Goal: Task Accomplishment & Management: Complete application form

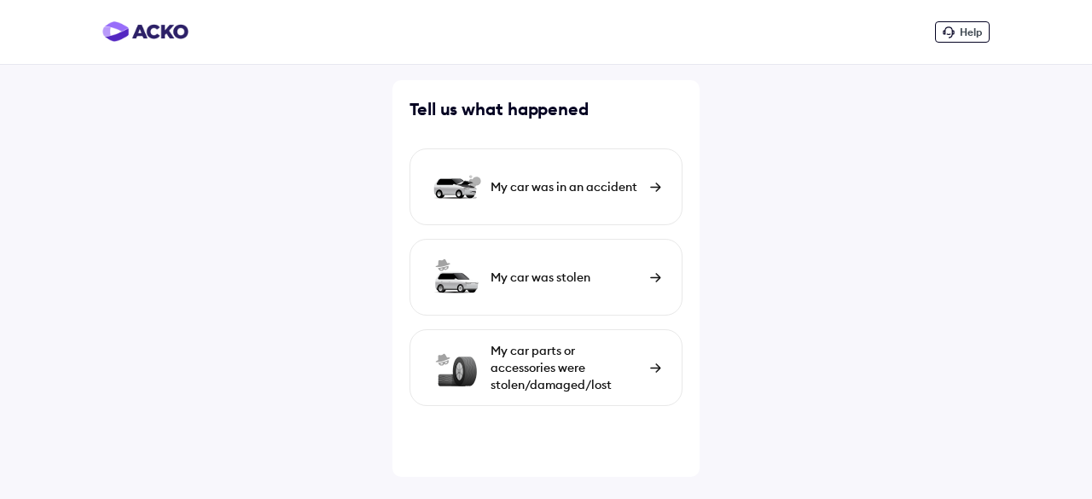
click at [657, 366] on img at bounding box center [655, 368] width 11 height 9
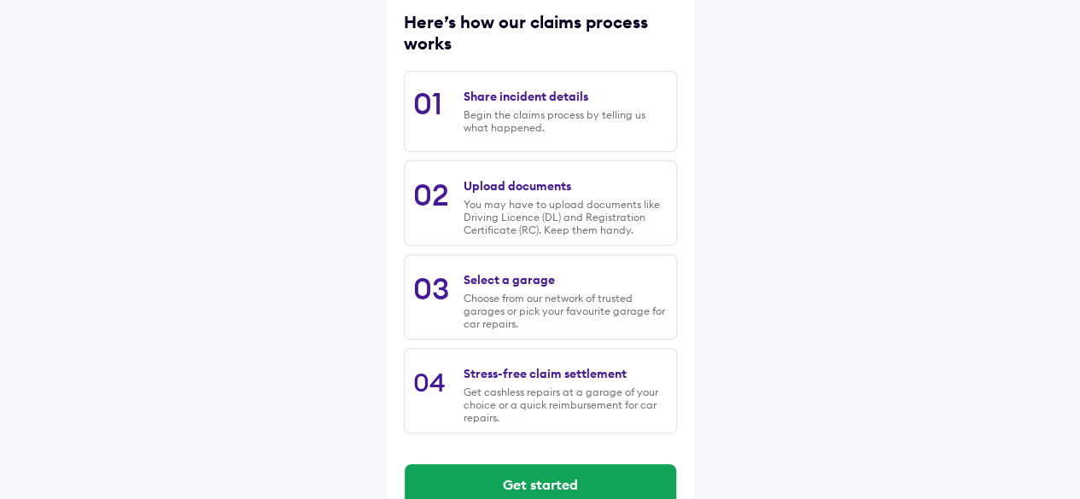
scroll to position [256, 0]
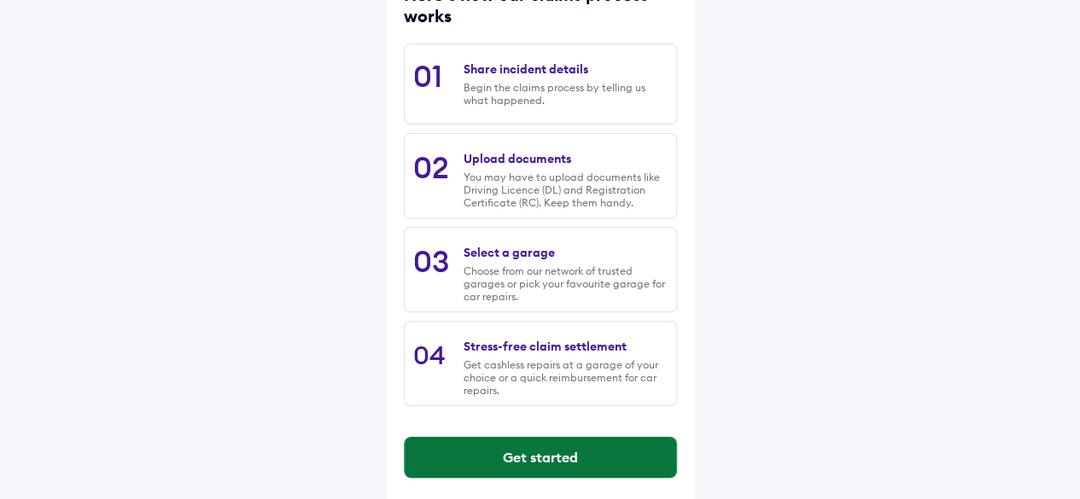
click at [556, 464] on button "Get started" at bounding box center [540, 457] width 271 height 41
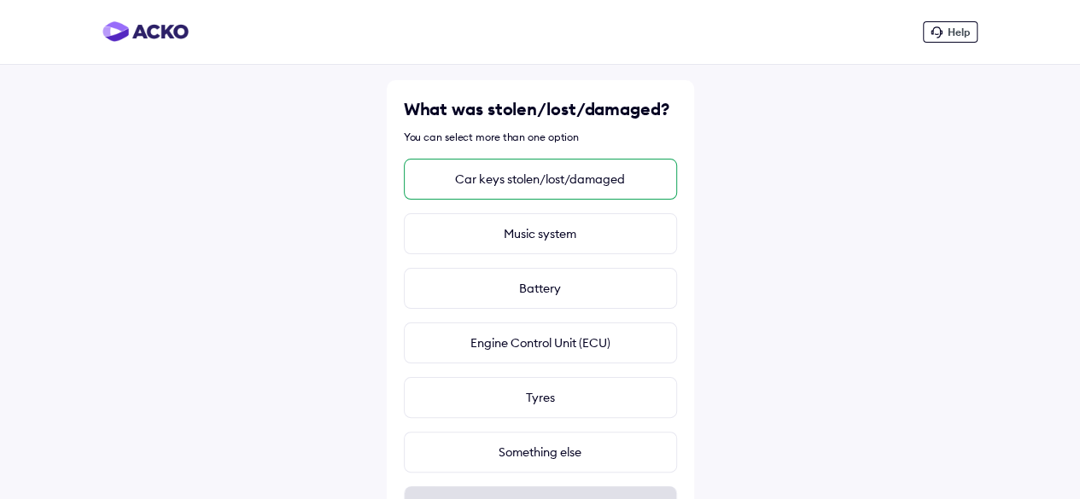
click at [585, 175] on div "Car keys stolen/lost/damaged" at bounding box center [540, 179] width 273 height 41
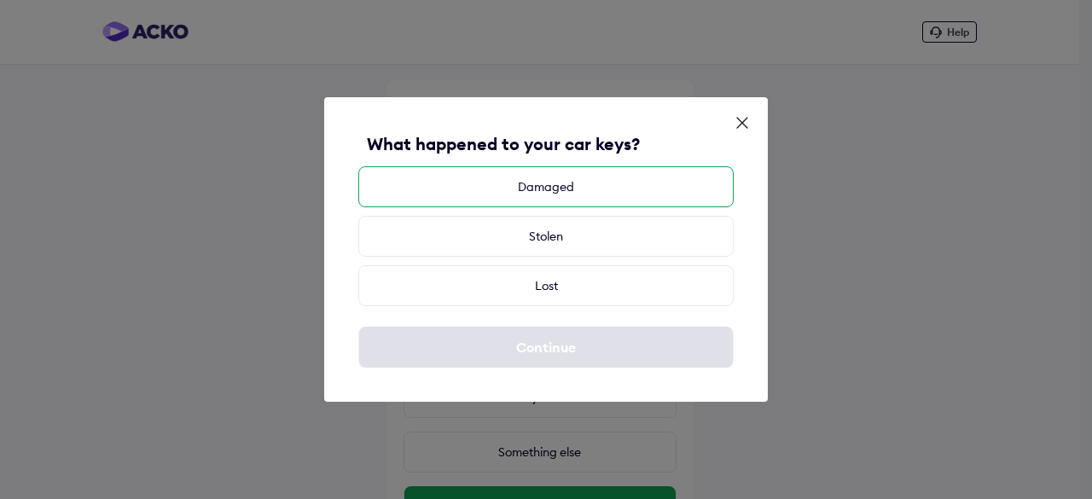
click at [569, 187] on div "Damaged" at bounding box center [546, 186] width 376 height 41
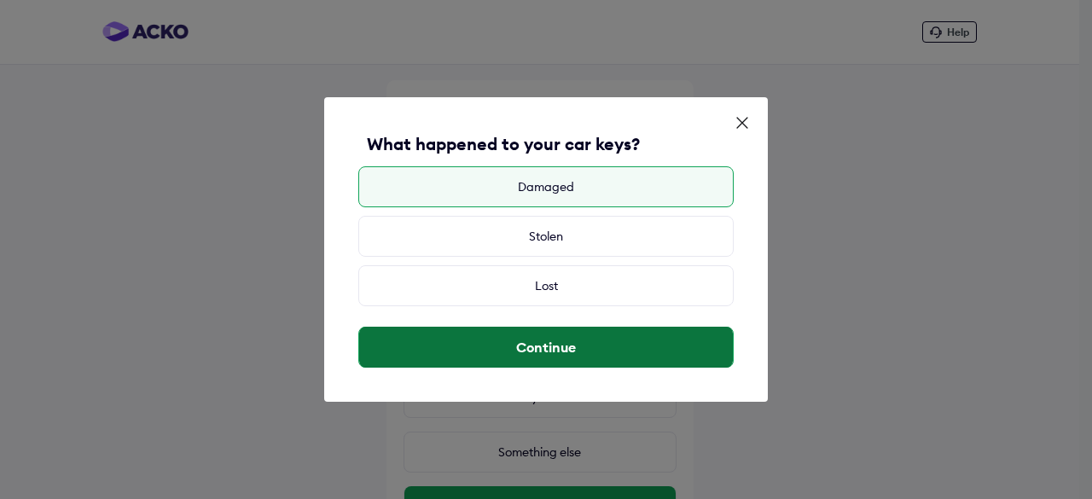
click at [541, 350] on button "Continue" at bounding box center [546, 347] width 374 height 41
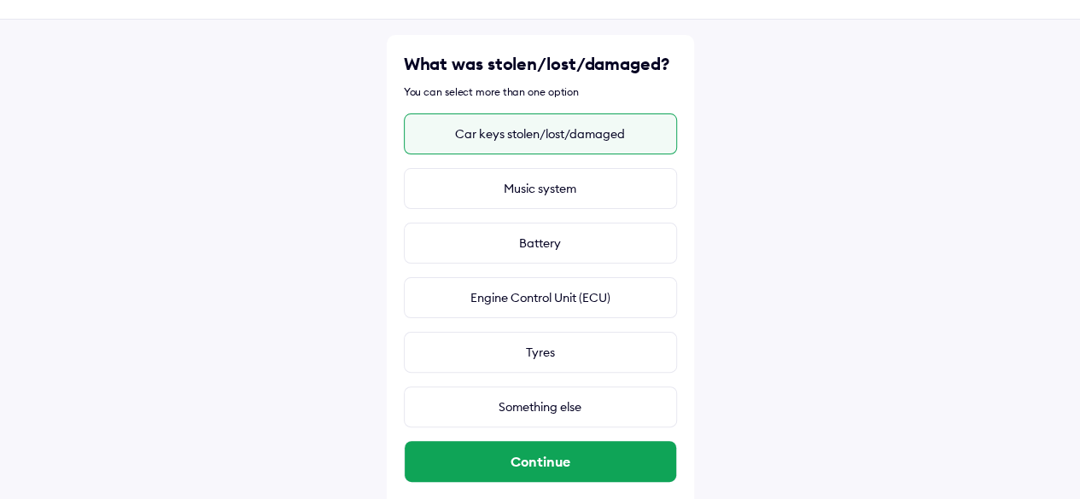
scroll to position [58, 0]
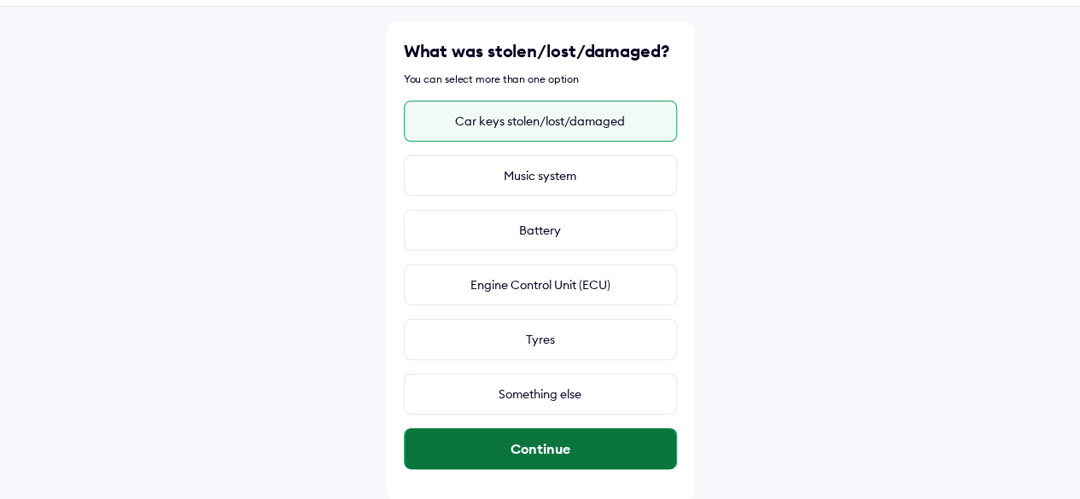
click at [587, 453] on button "Continue" at bounding box center [540, 448] width 271 height 41
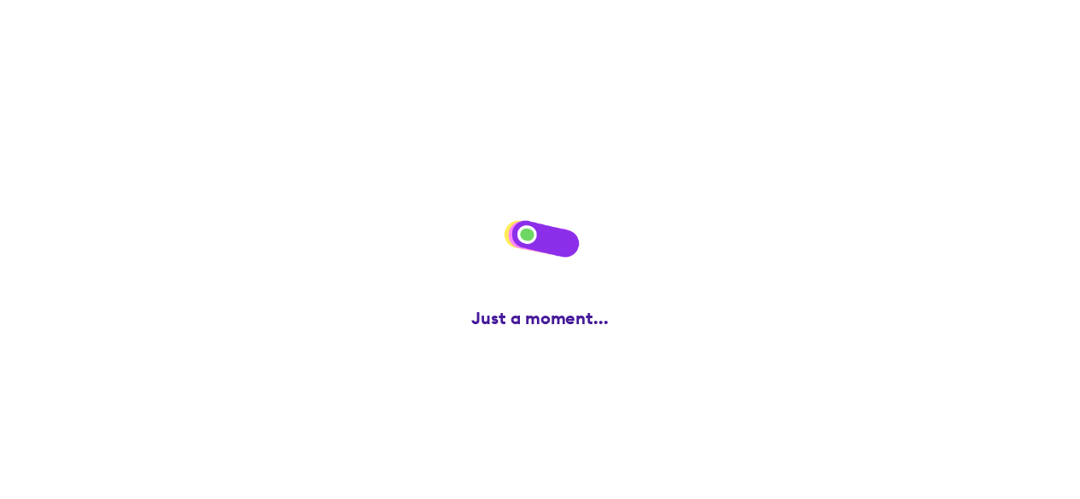
scroll to position [0, 0]
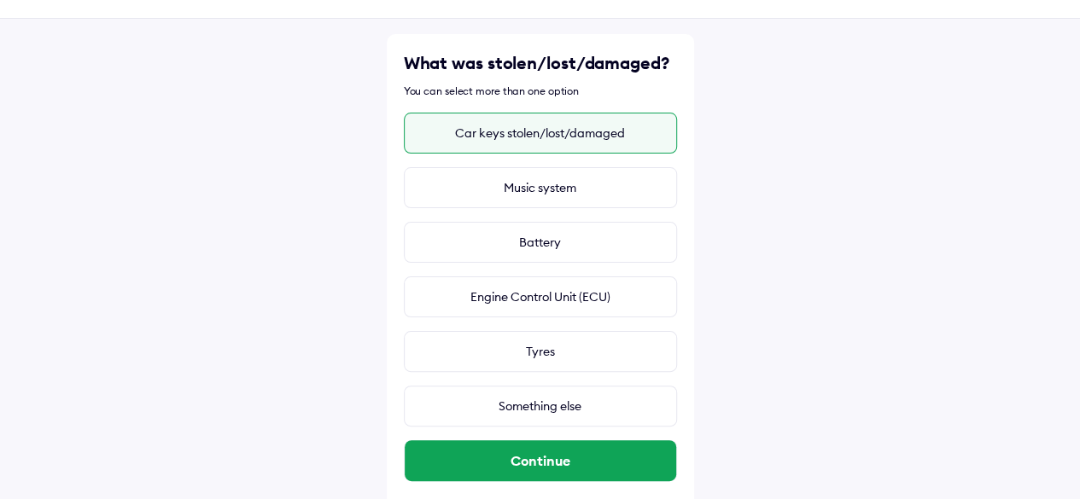
scroll to position [58, 0]
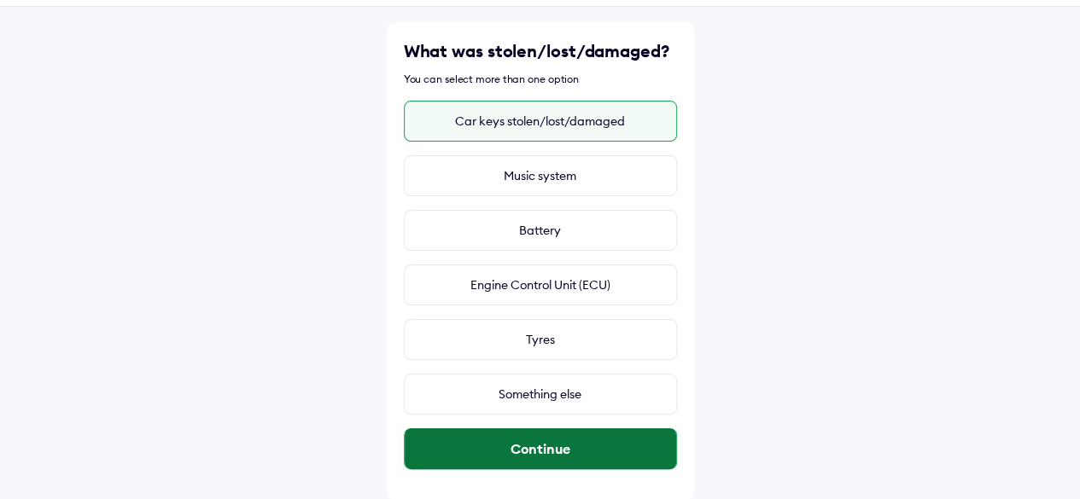
click at [606, 453] on button "Continue" at bounding box center [540, 448] width 271 height 41
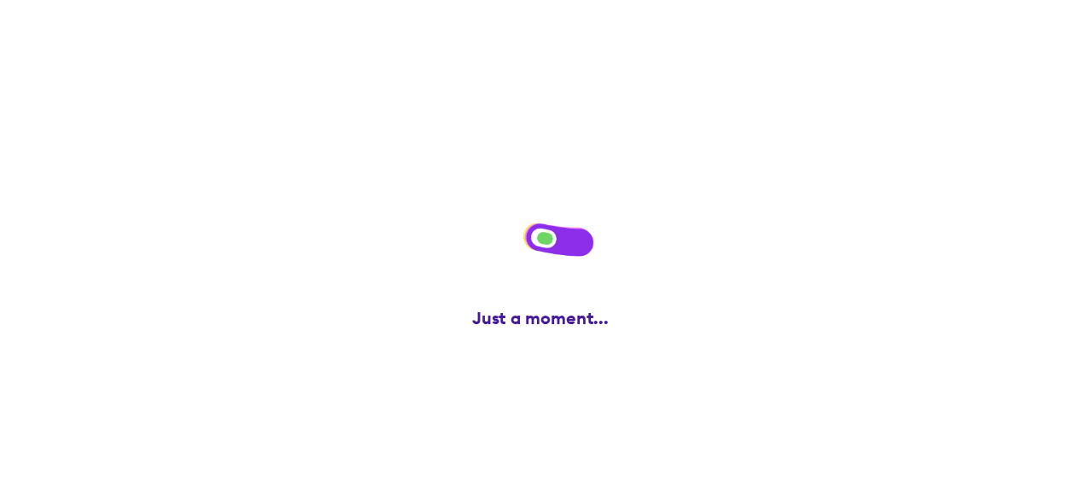
scroll to position [0, 0]
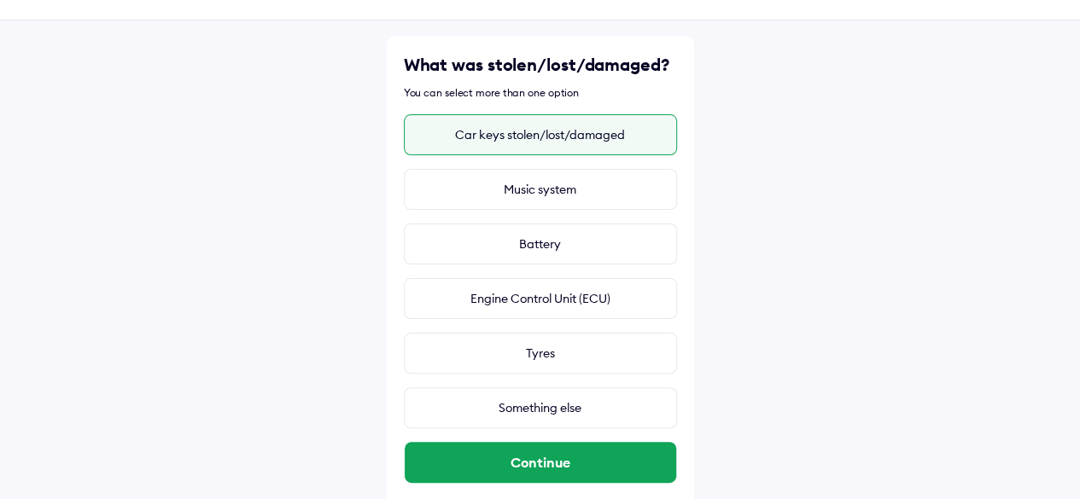
scroll to position [58, 0]
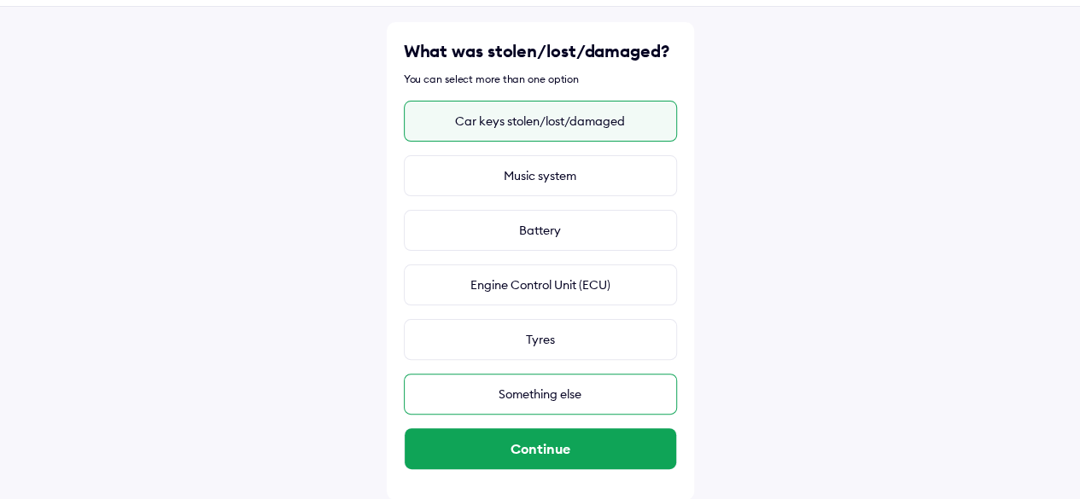
click at [531, 396] on div "Something else" at bounding box center [540, 394] width 273 height 41
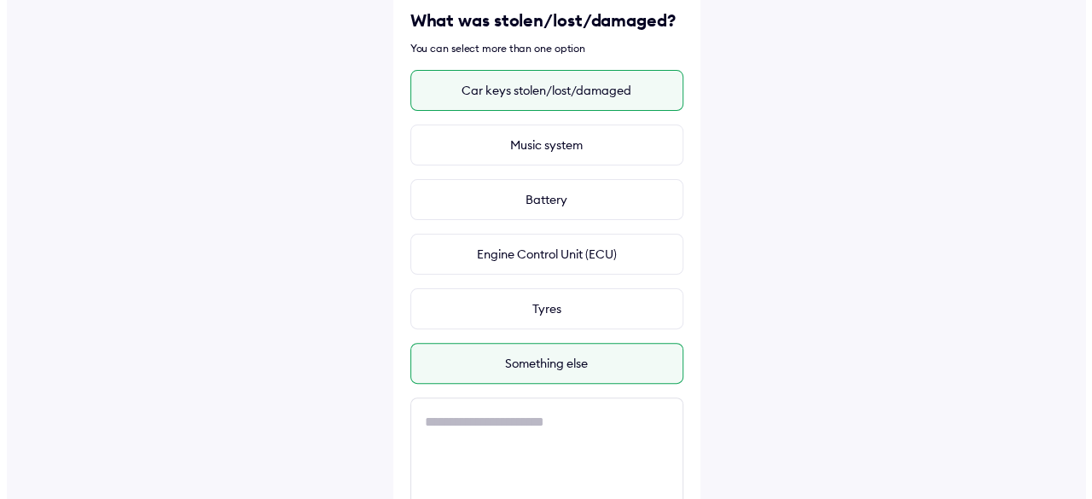
scroll to position [0, 0]
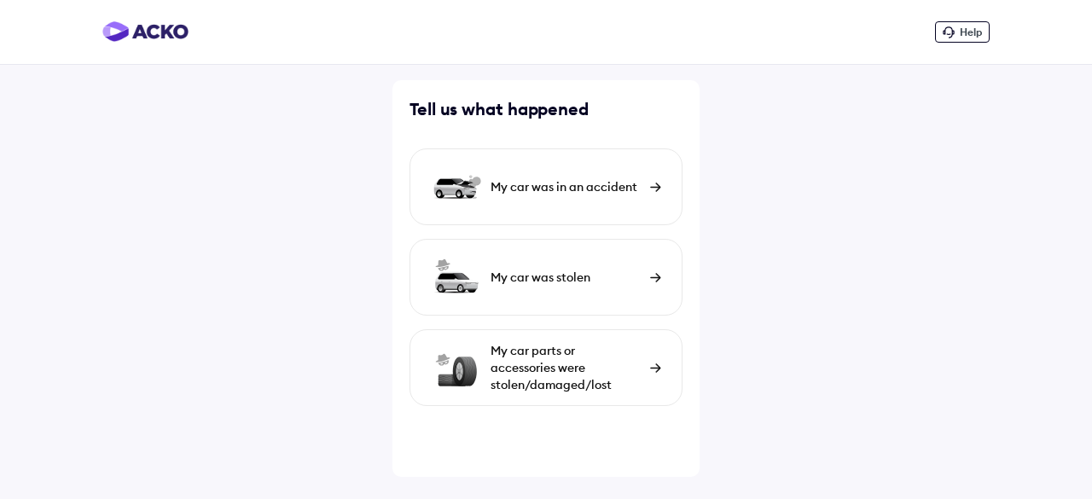
click at [629, 182] on div "My car was in an accident" at bounding box center [566, 186] width 151 height 17
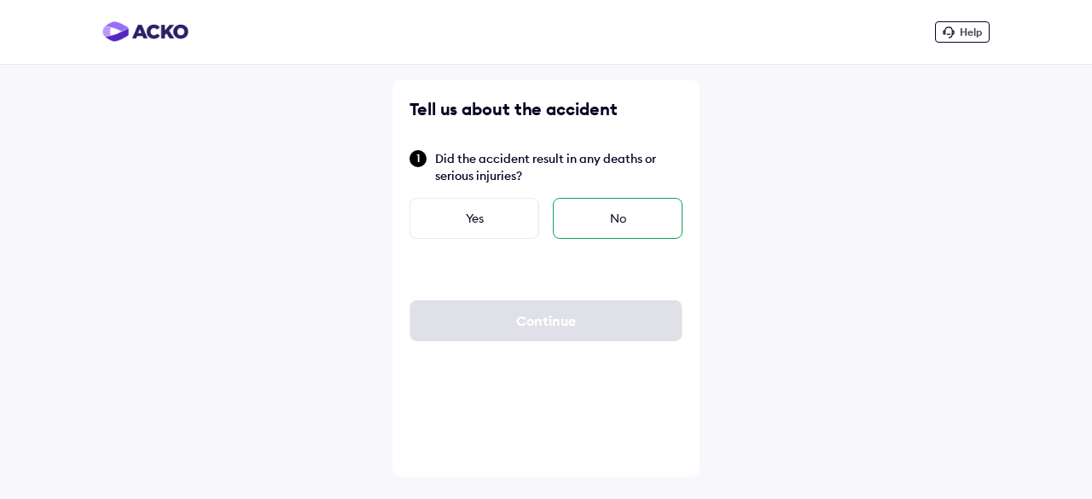
click at [623, 218] on div "No" at bounding box center [618, 218] width 130 height 41
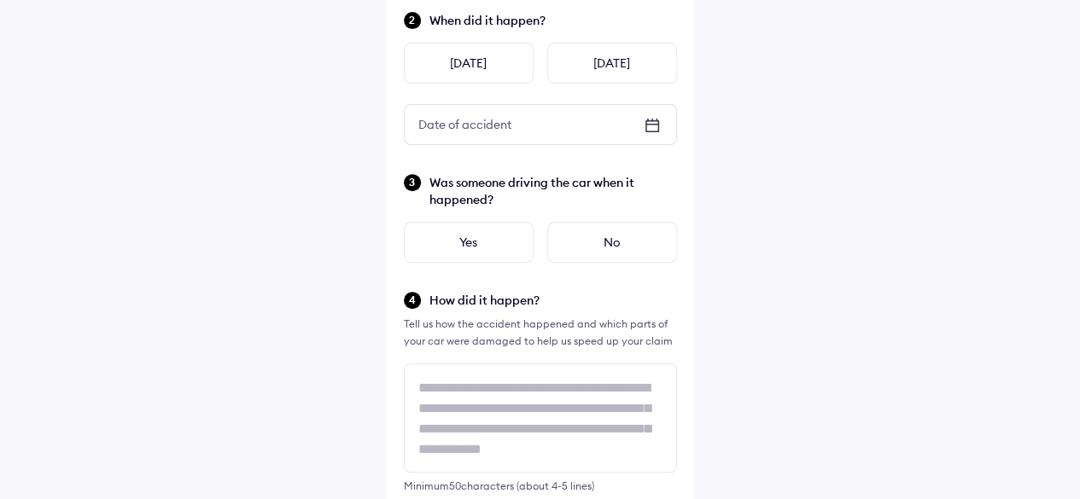
scroll to position [341, 0]
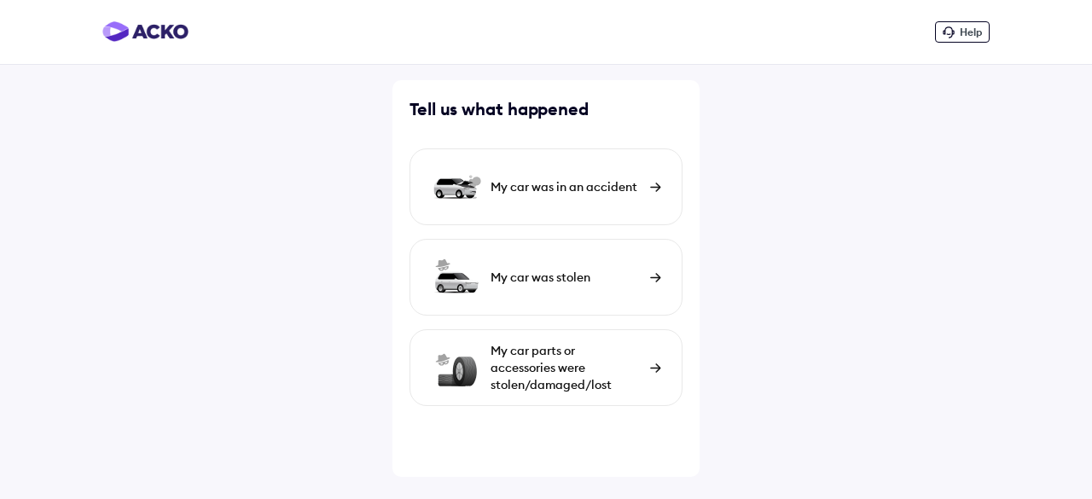
click at [653, 369] on img at bounding box center [655, 368] width 11 height 9
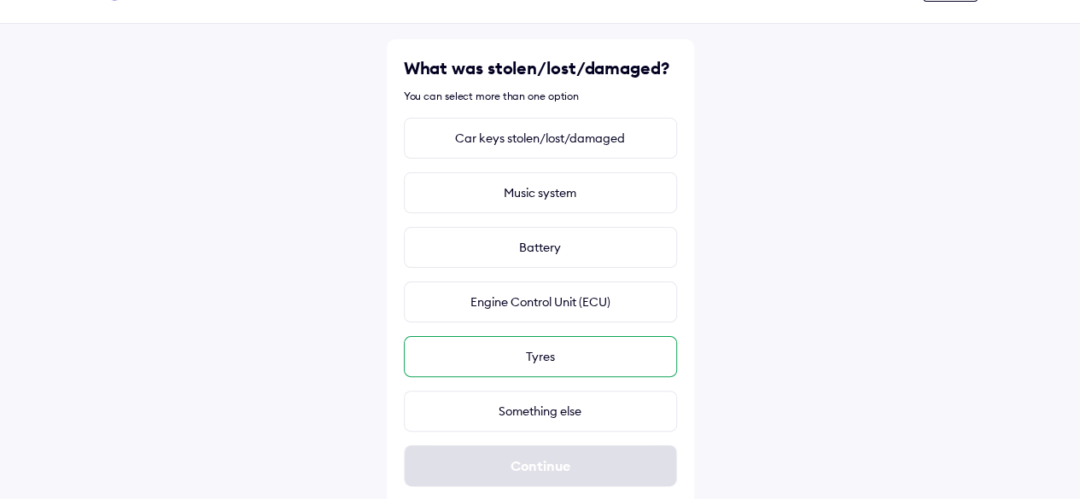
scroll to position [58, 0]
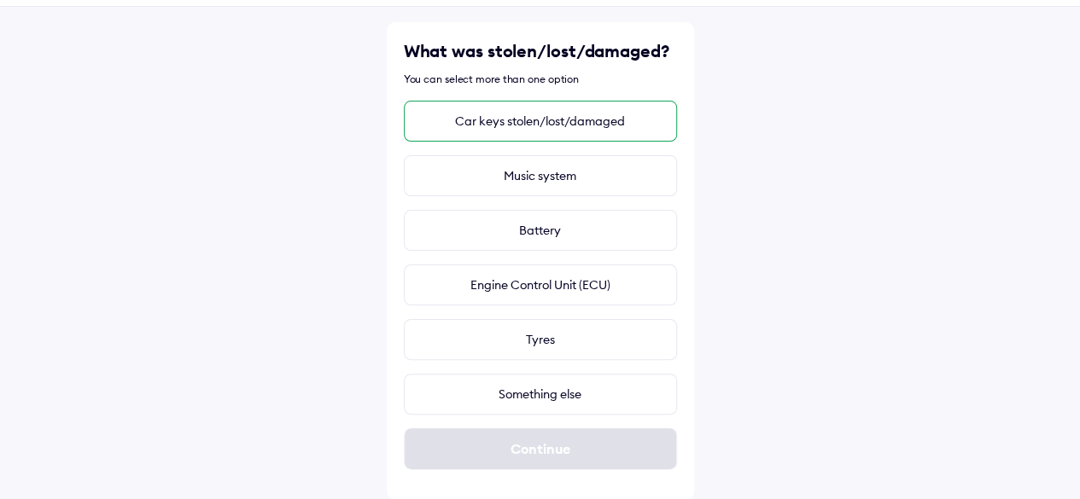
click at [603, 117] on div "Car keys stolen/lost/damaged" at bounding box center [540, 121] width 273 height 41
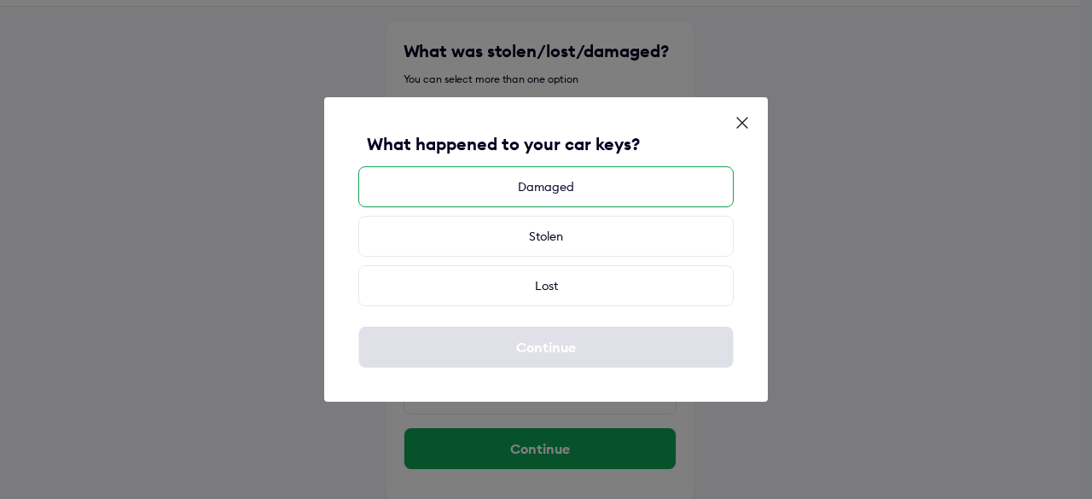
click at [577, 191] on div "Damaged" at bounding box center [546, 186] width 376 height 41
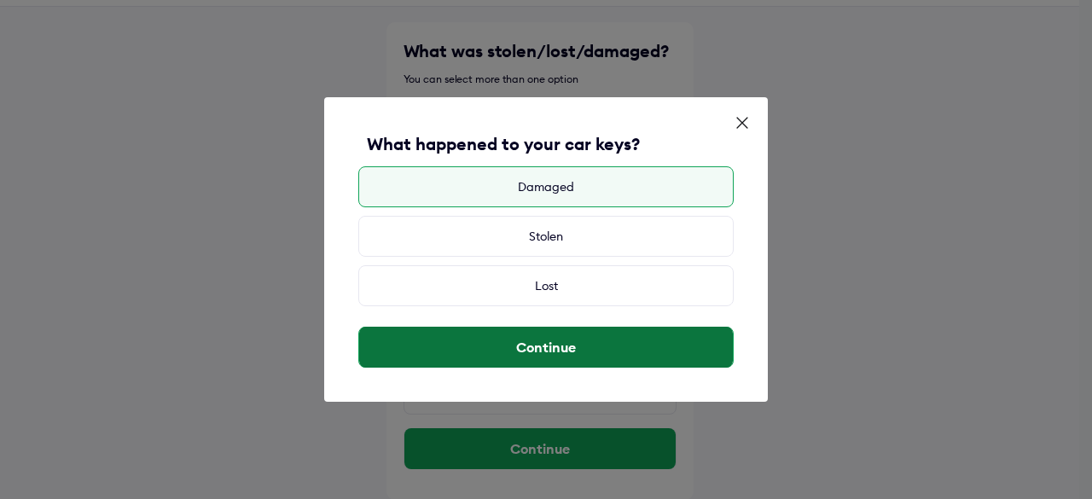
click at [575, 348] on button "Continue" at bounding box center [546, 347] width 374 height 41
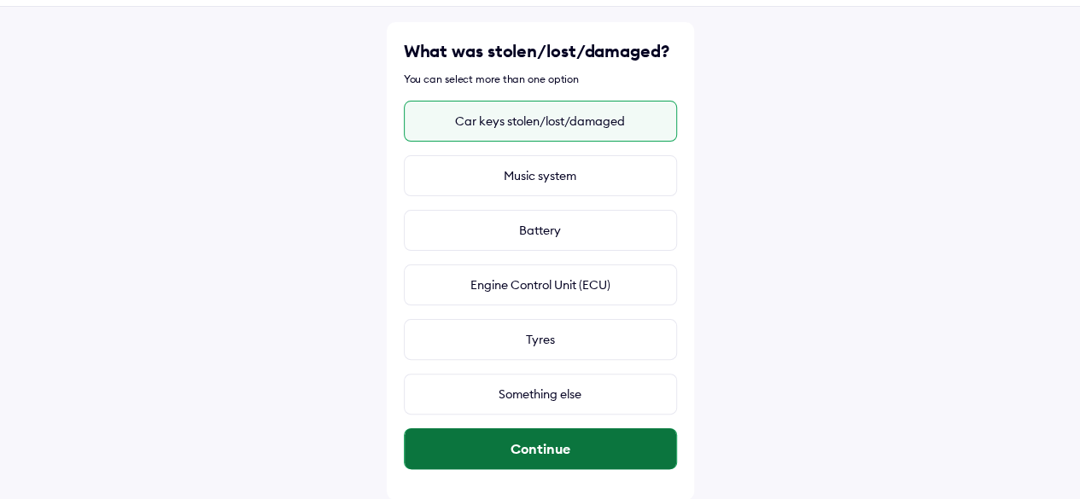
click at [593, 445] on button "Continue" at bounding box center [540, 448] width 271 height 41
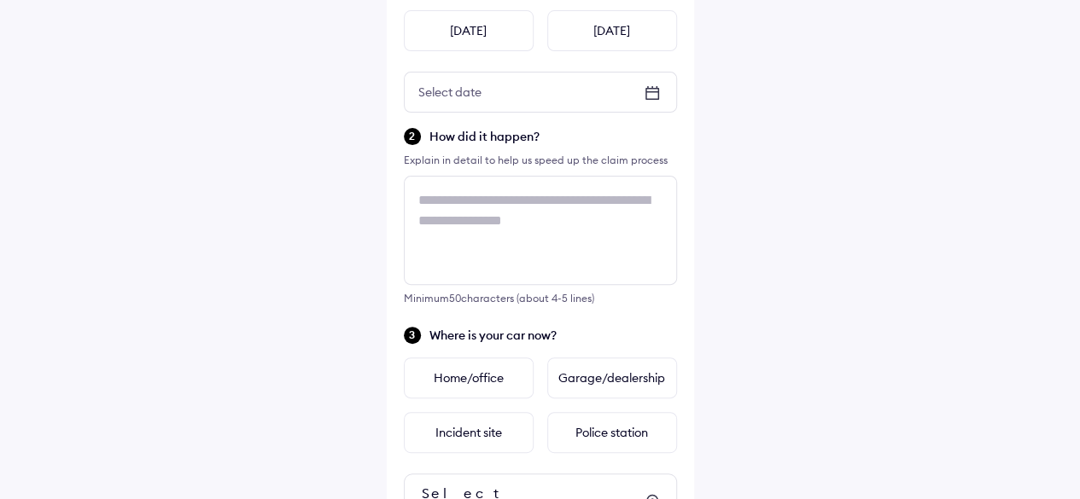
scroll to position [256, 0]
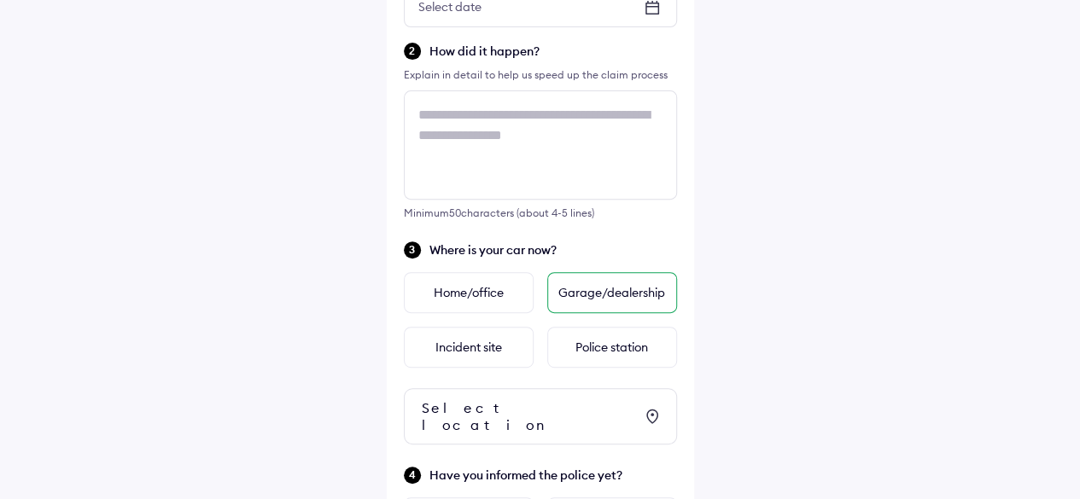
click at [625, 300] on div "Garage/dealership" at bounding box center [612, 292] width 130 height 41
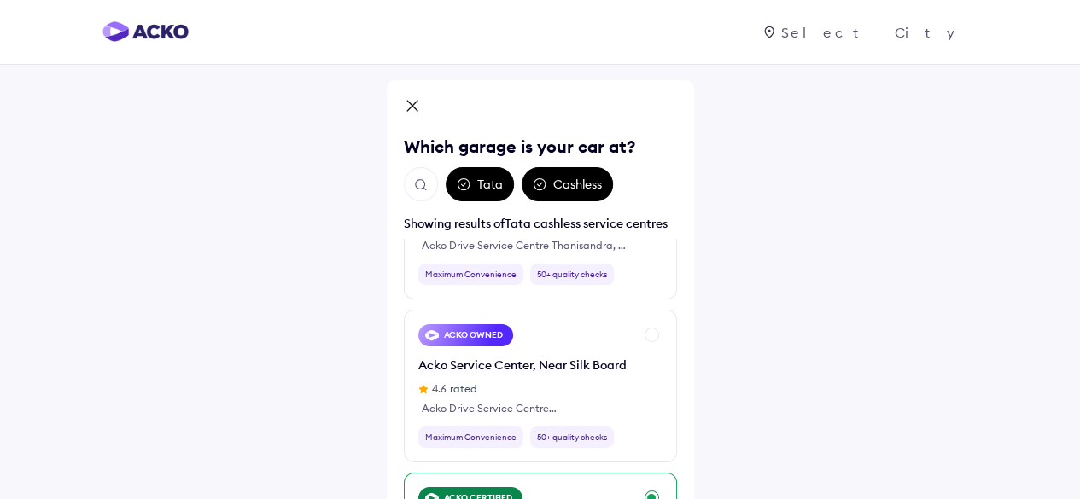
scroll to position [0, 0]
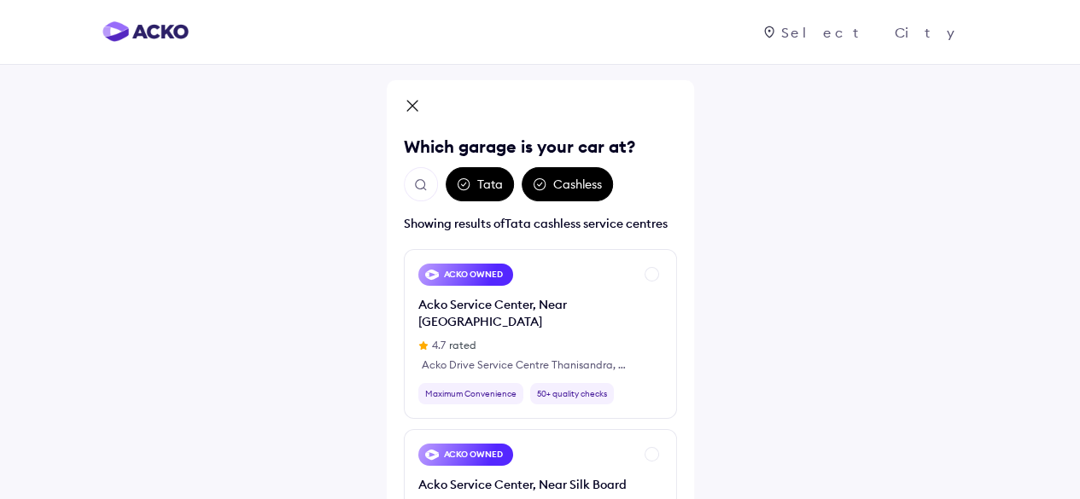
click at [475, 185] on div "Tata" at bounding box center [480, 184] width 68 height 34
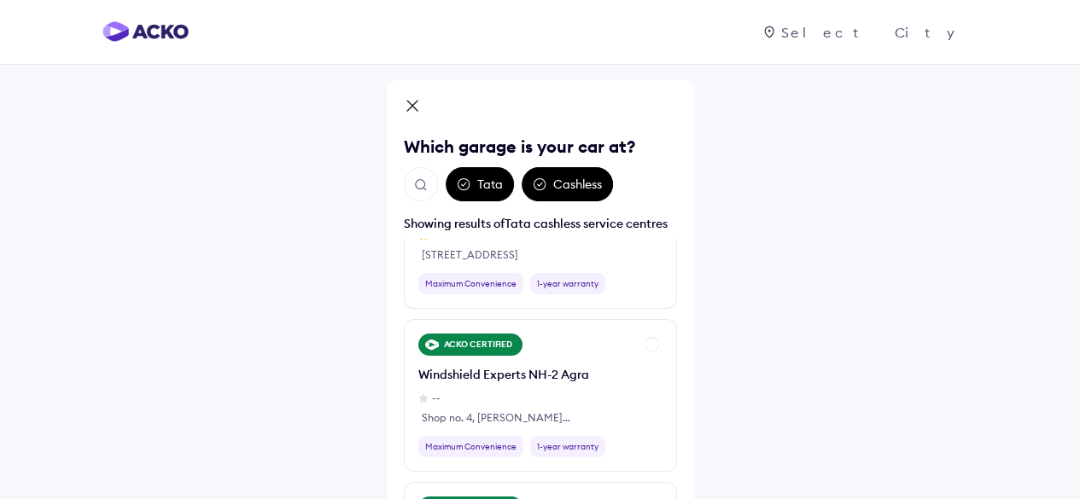
scroll to position [3670, 0]
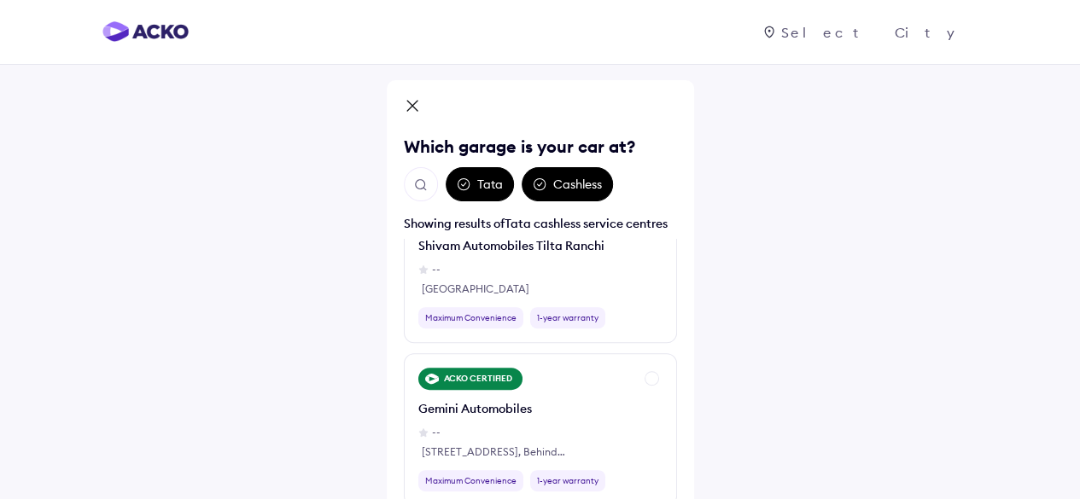
click at [955, 34] on div at bounding box center [878, 32] width 200 height 17
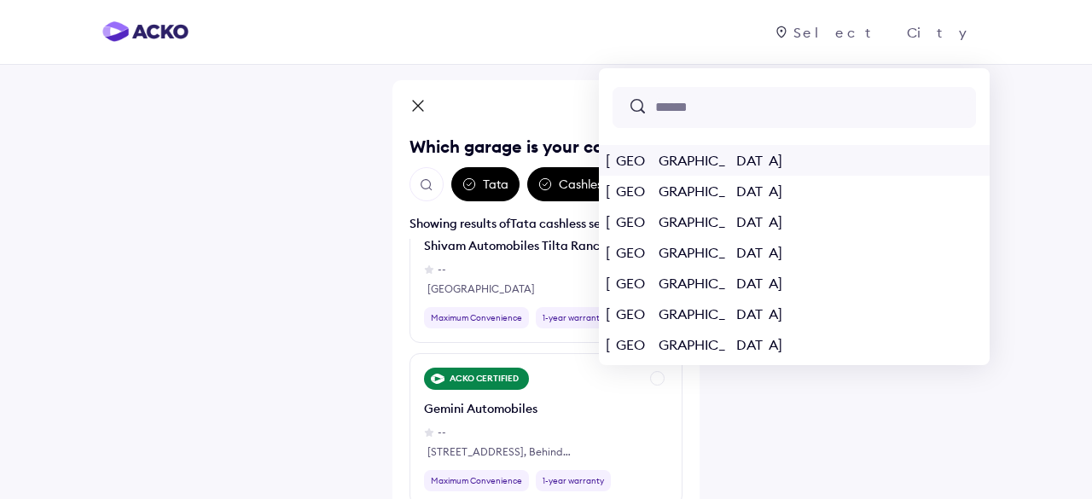
click at [772, 161] on div "[GEOGRAPHIC_DATA]" at bounding box center [794, 160] width 391 height 31
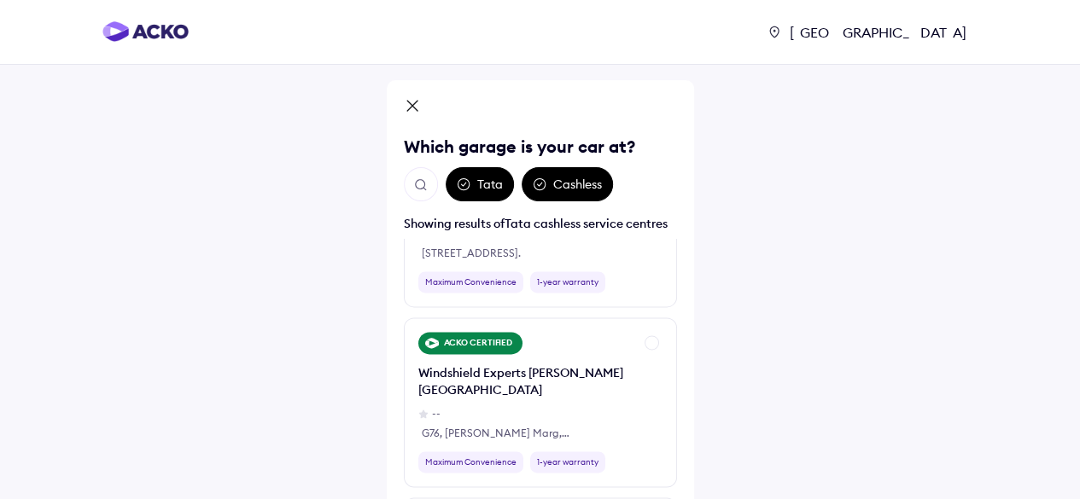
scroll to position [1195, 0]
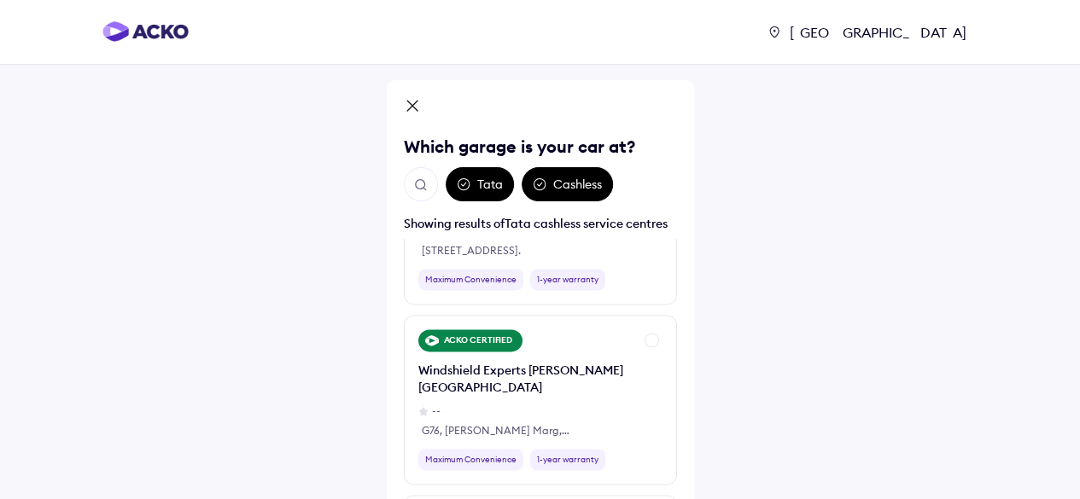
click at [479, 185] on div "Tata" at bounding box center [480, 184] width 68 height 34
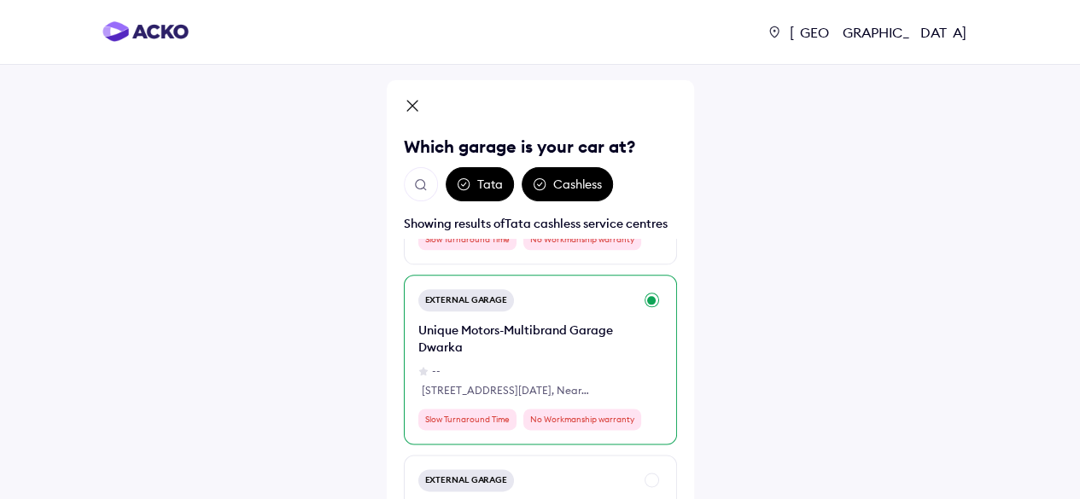
scroll to position [7681, 0]
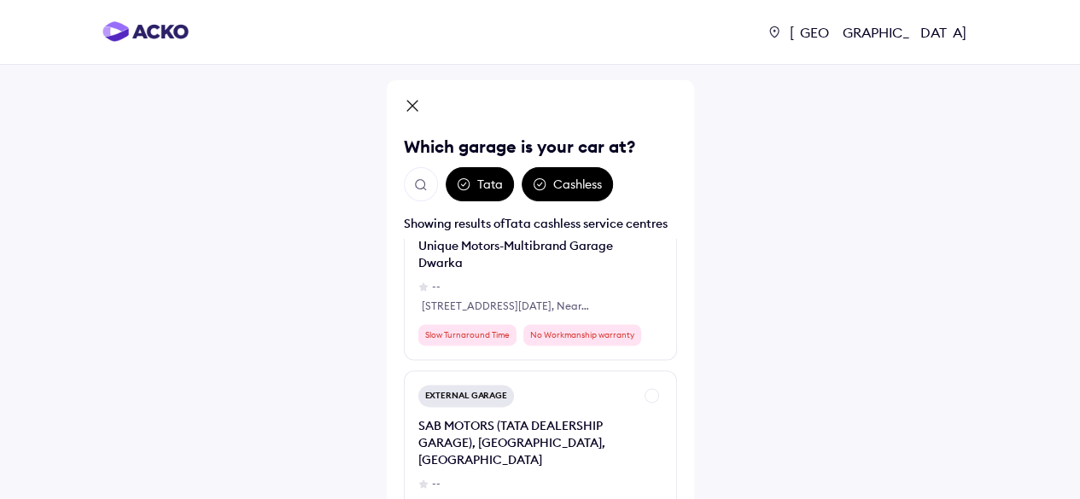
click at [420, 185] on img "Open search" at bounding box center [420, 185] width 15 height 15
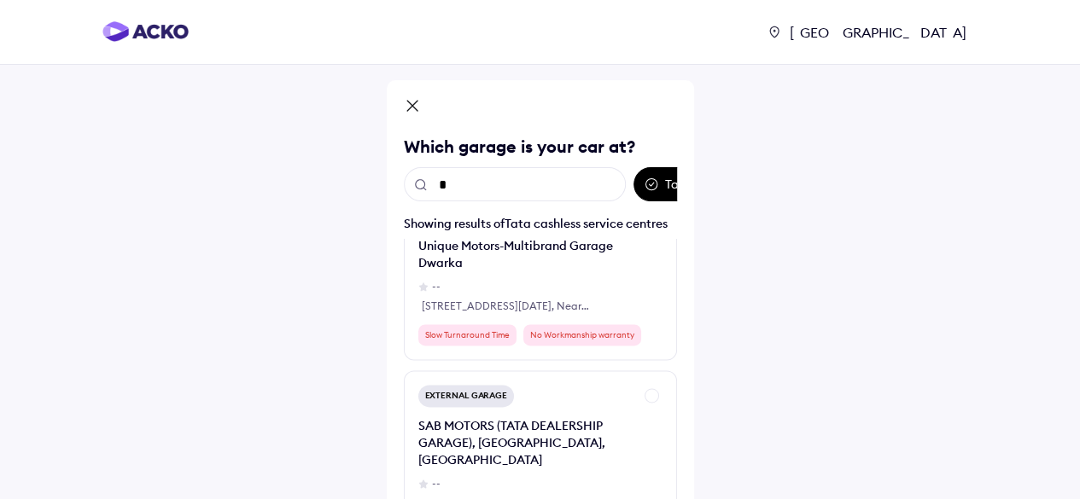
scroll to position [0, 0]
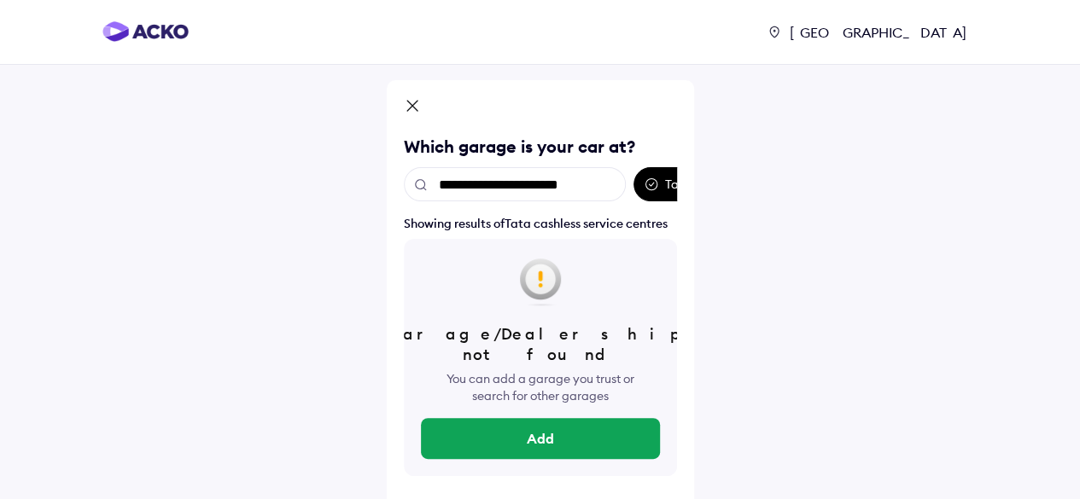
click at [480, 183] on input "**********" at bounding box center [515, 184] width 222 height 34
drag, startPoint x: 598, startPoint y: 185, endPoint x: 401, endPoint y: 185, distance: 197.2
click at [401, 185] on div "**********" at bounding box center [540, 306] width 307 height 453
type input "**********"
click at [418, 106] on icon at bounding box center [412, 107] width 17 height 20
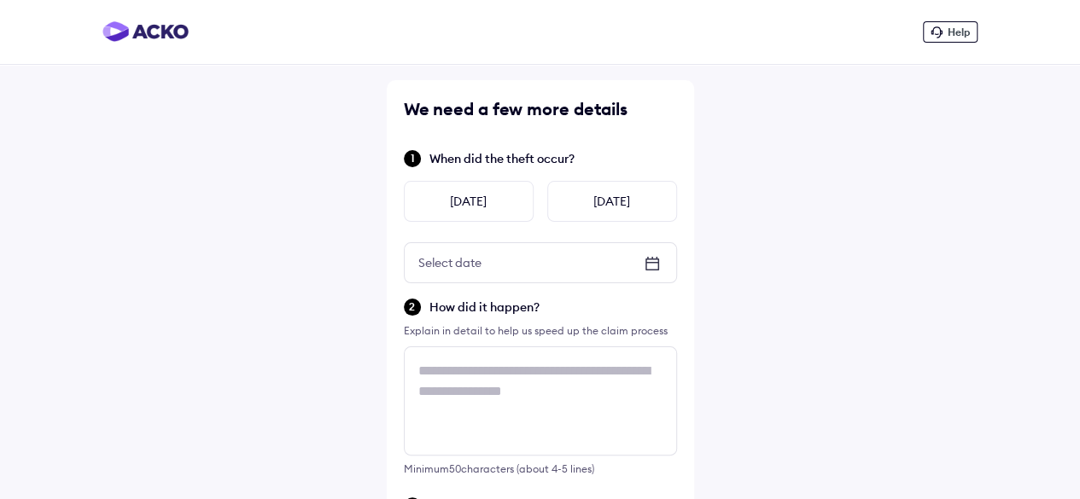
click at [654, 266] on icon at bounding box center [652, 263] width 20 height 20
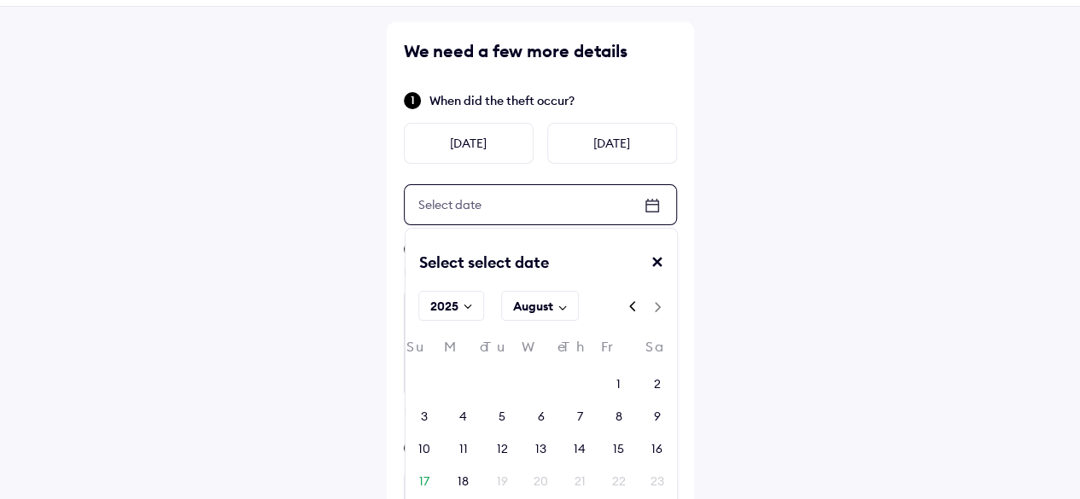
scroll to position [85, 0]
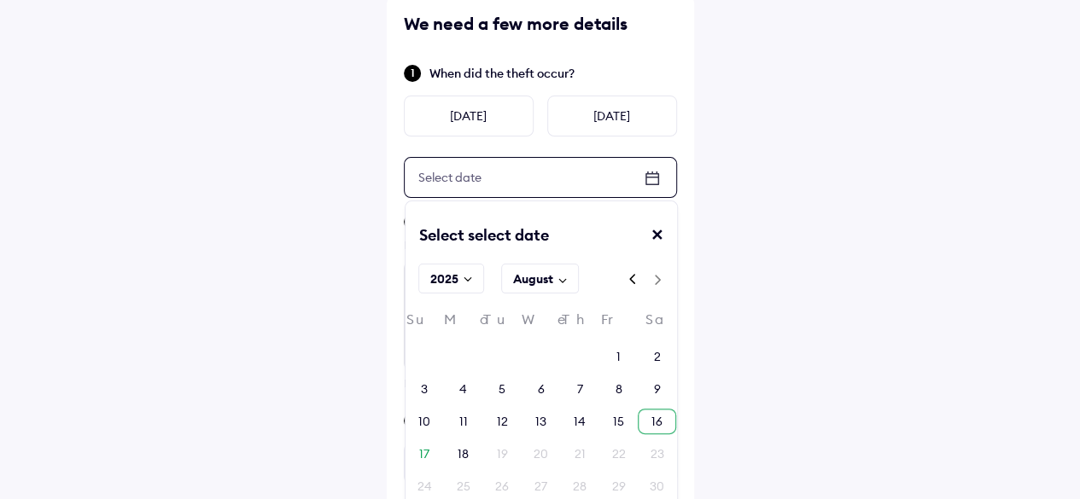
click at [654, 417] on div "16" at bounding box center [656, 421] width 11 height 17
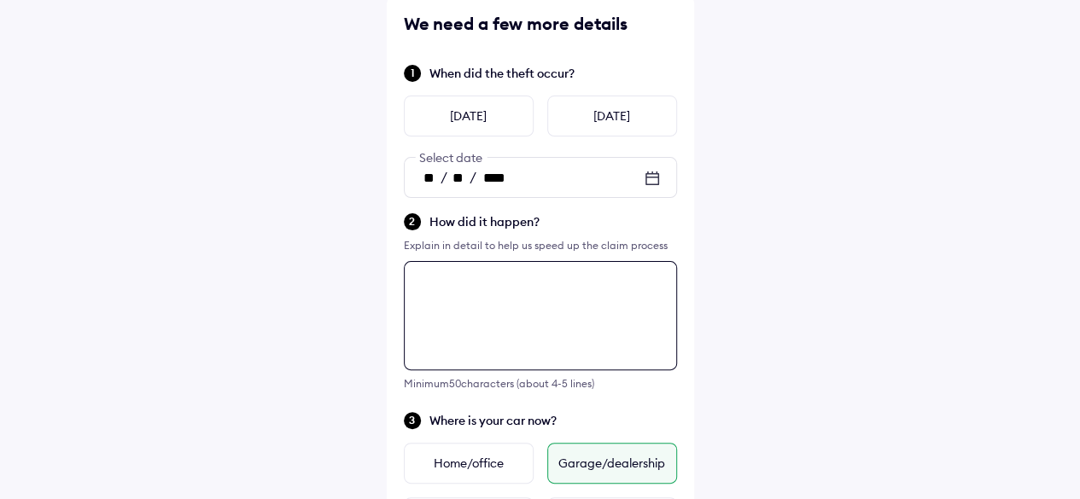
click at [531, 303] on textarea at bounding box center [540, 315] width 273 height 109
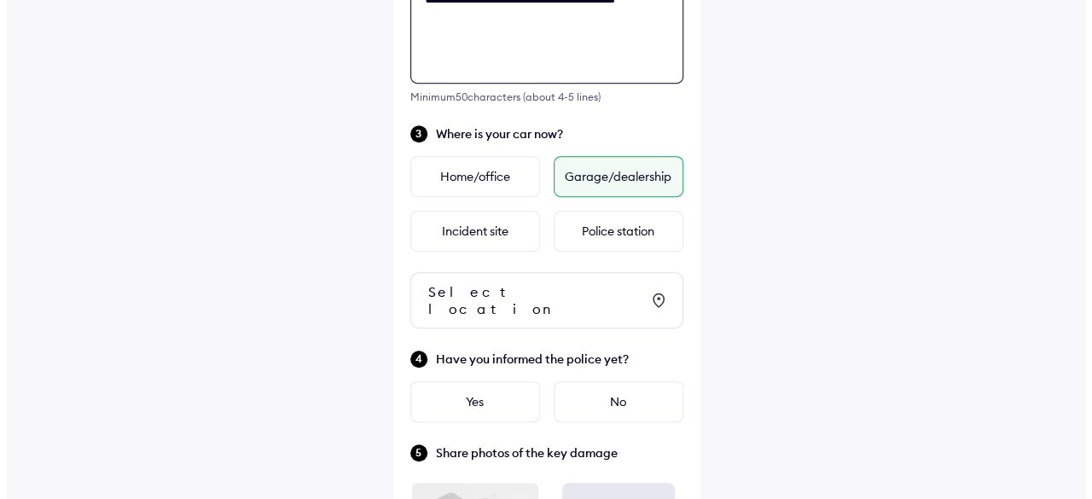
scroll to position [427, 0]
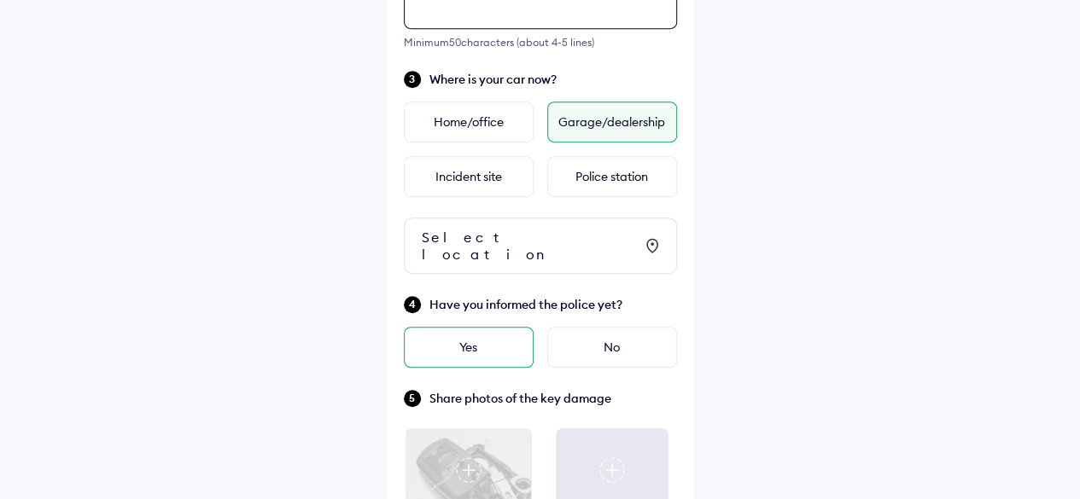
type textarea "**********"
click at [476, 331] on div "Yes" at bounding box center [469, 347] width 130 height 41
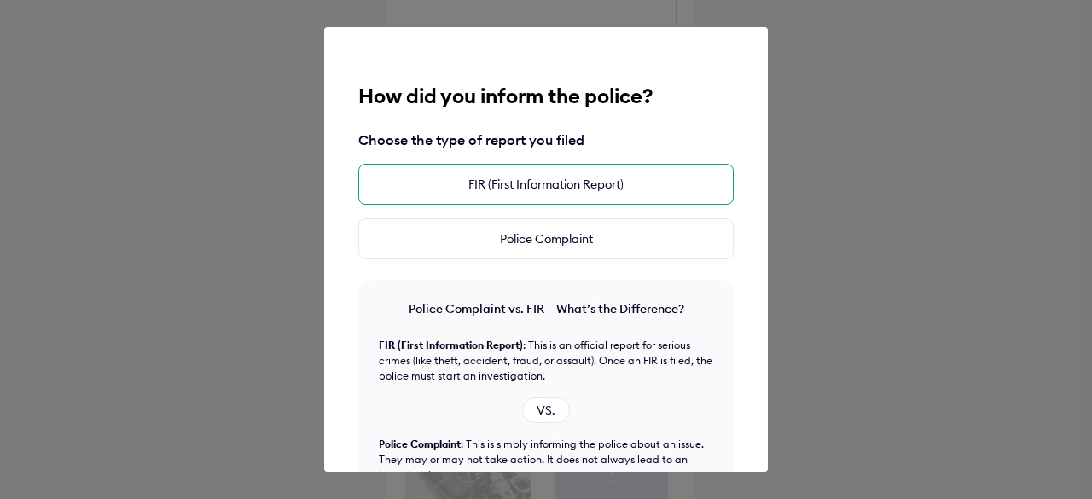
click at [535, 176] on div "FIR (First Information Report)" at bounding box center [546, 184] width 376 height 41
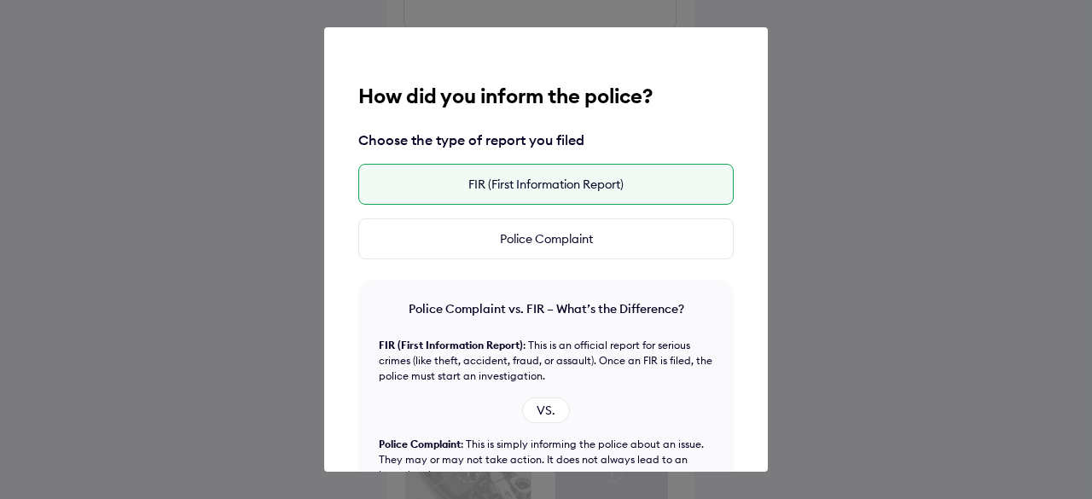
click at [535, 176] on div "FIR (First Information Report)" at bounding box center [546, 184] width 376 height 41
click at [683, 119] on div "How did you inform the police? Choose the type of report you filed FIR (First I…" at bounding box center [546, 249] width 444 height 445
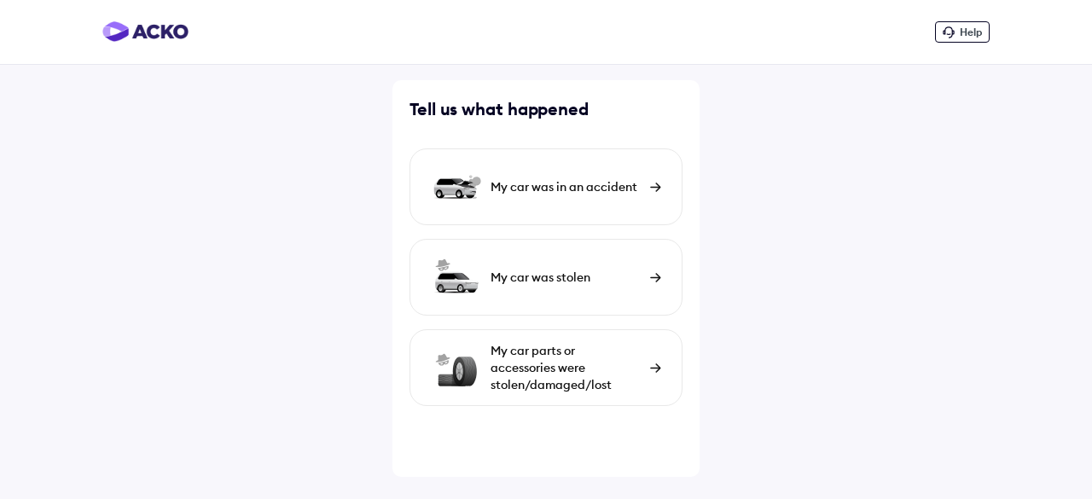
click at [652, 184] on img at bounding box center [655, 187] width 11 height 9
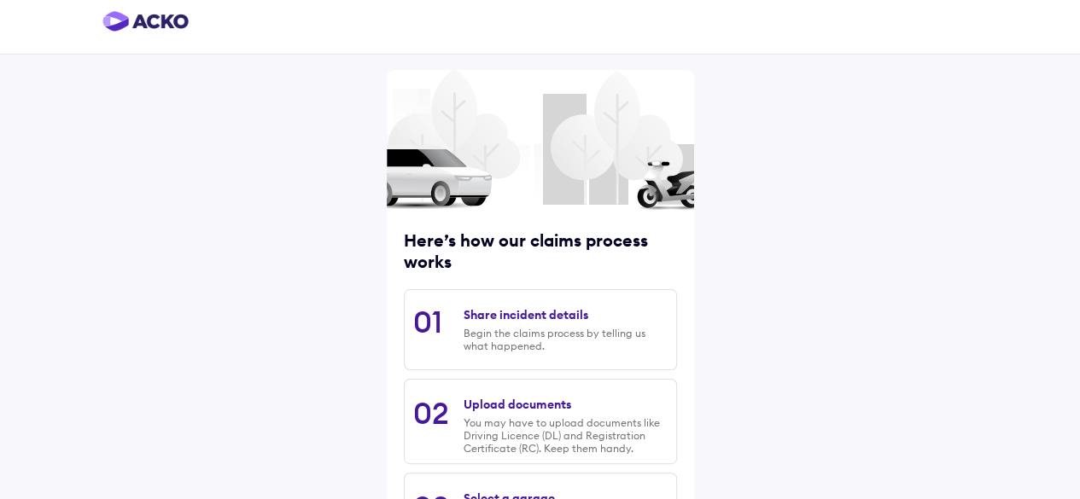
scroll to position [266, 0]
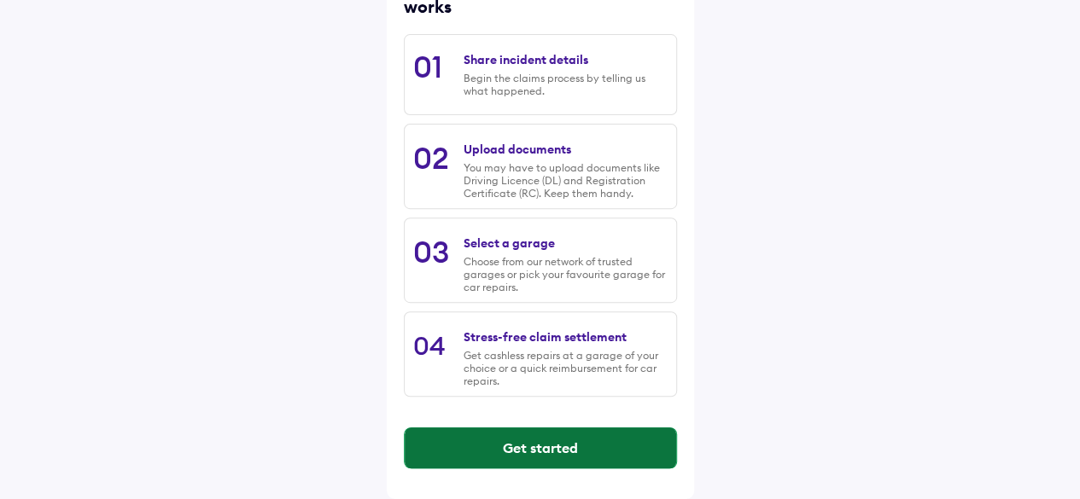
click at [536, 445] on button "Get started" at bounding box center [540, 448] width 271 height 41
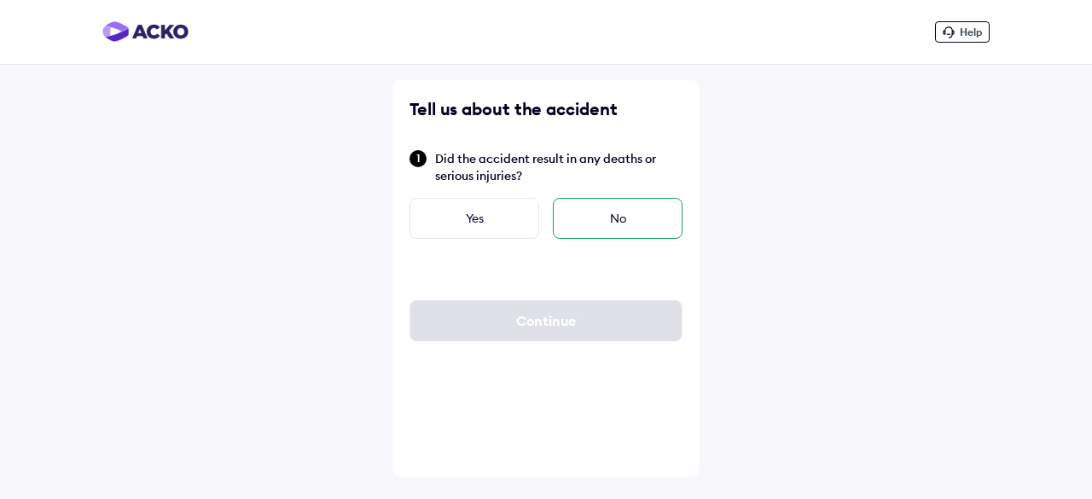
click at [618, 229] on div "No" at bounding box center [618, 218] width 130 height 41
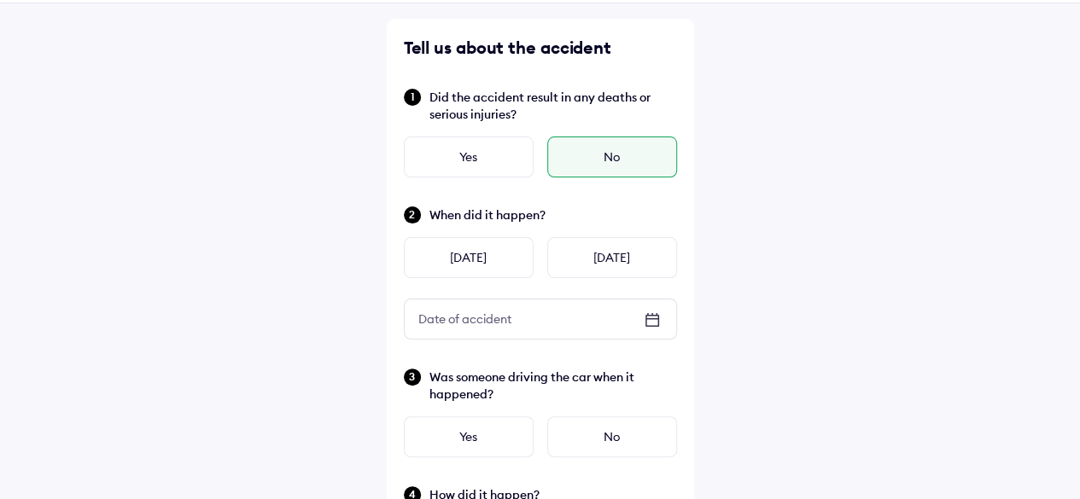
scroll to position [85, 0]
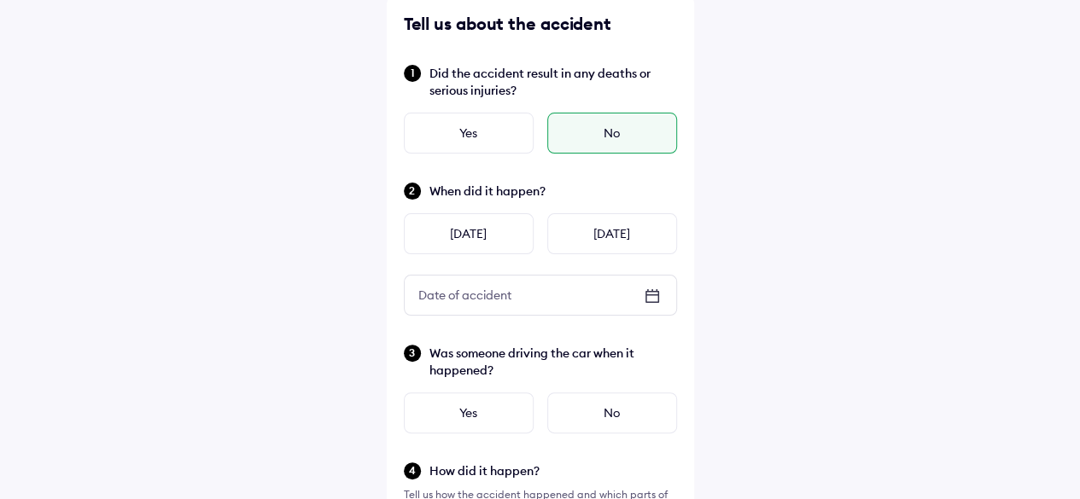
click at [614, 141] on div "No" at bounding box center [612, 133] width 130 height 41
click at [484, 291] on div "Date of accident" at bounding box center [465, 295] width 120 height 31
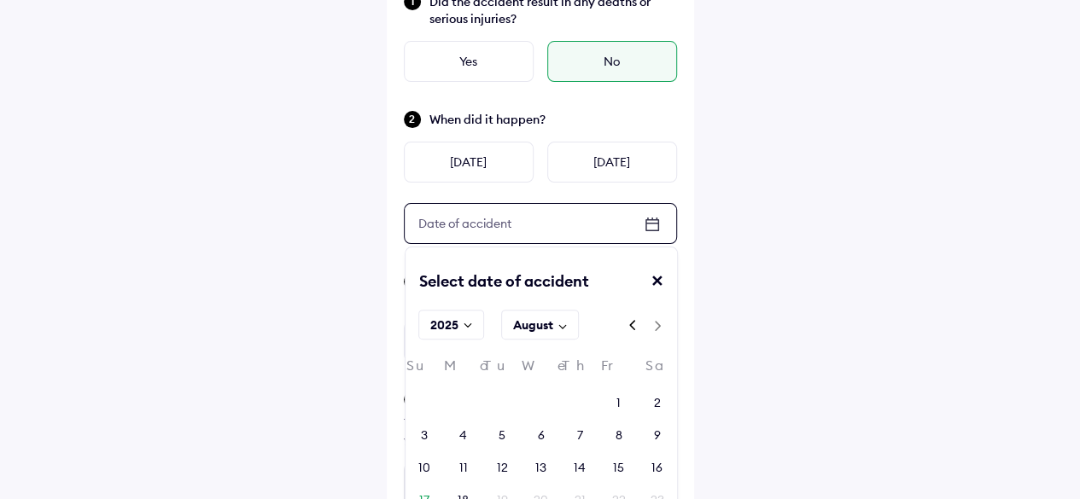
scroll to position [341, 0]
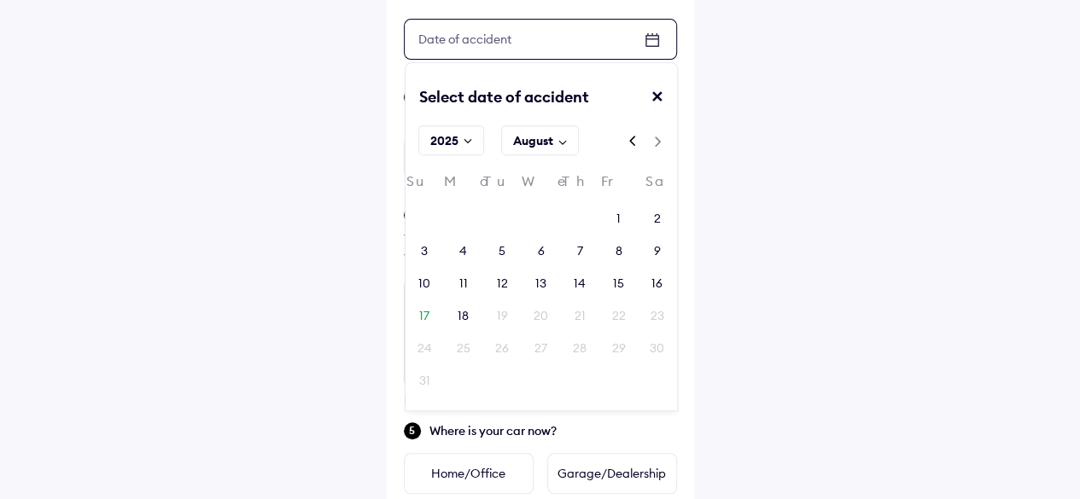
click at [659, 283] on div "16" at bounding box center [656, 283] width 11 height 17
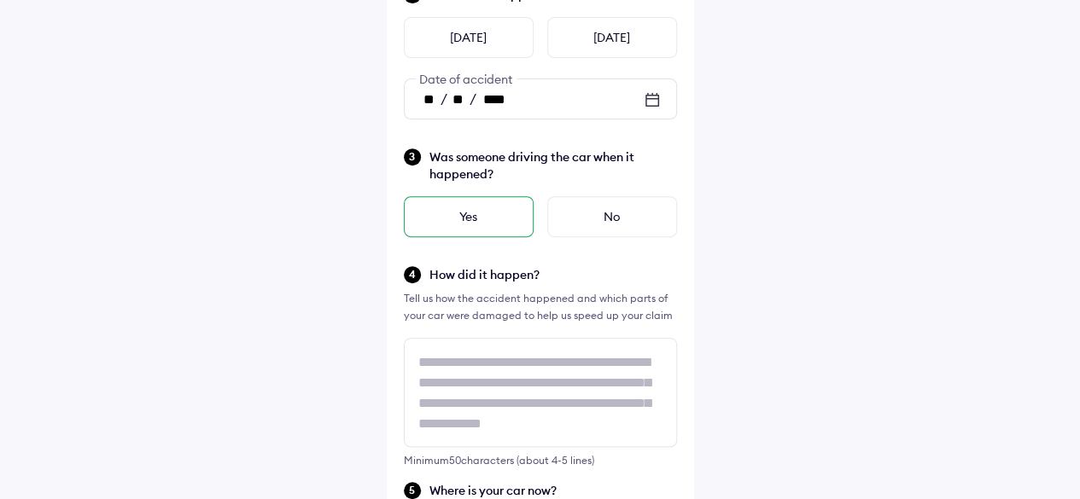
scroll to position [256, 0]
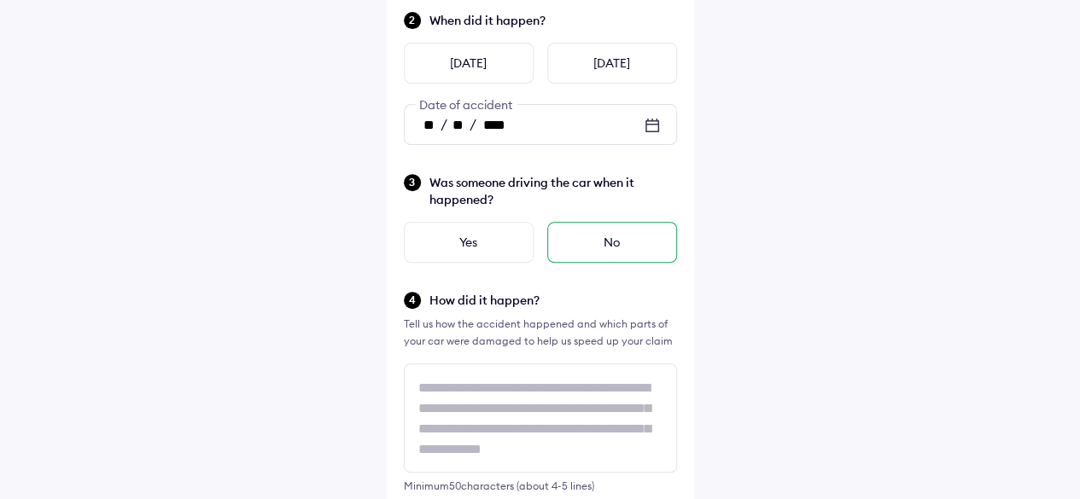
click at [615, 240] on div "No" at bounding box center [612, 242] width 130 height 41
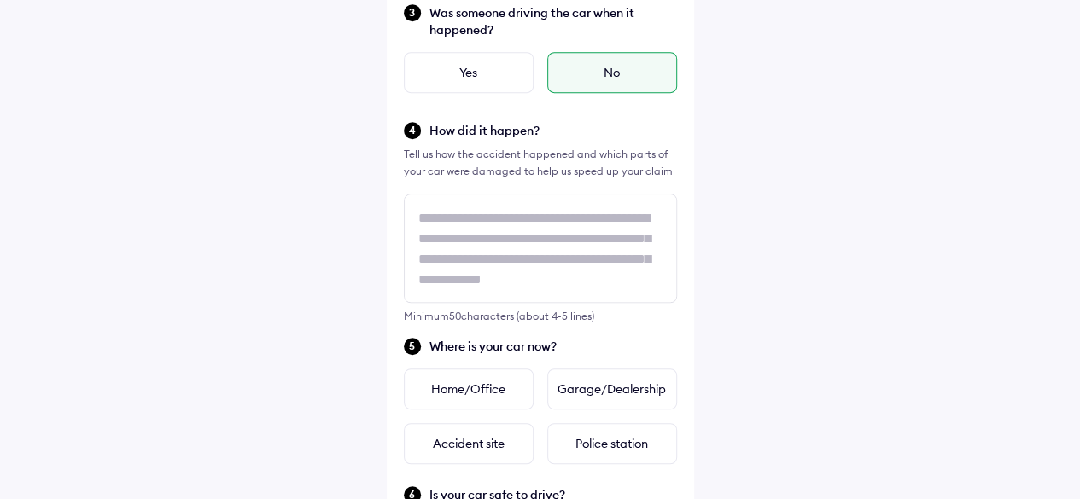
scroll to position [427, 0]
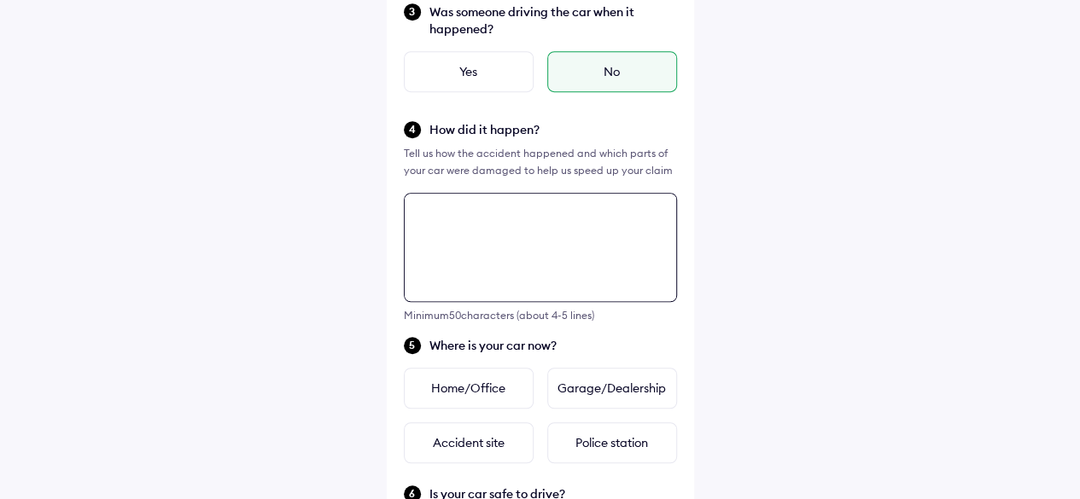
click at [442, 218] on textarea at bounding box center [540, 247] width 273 height 109
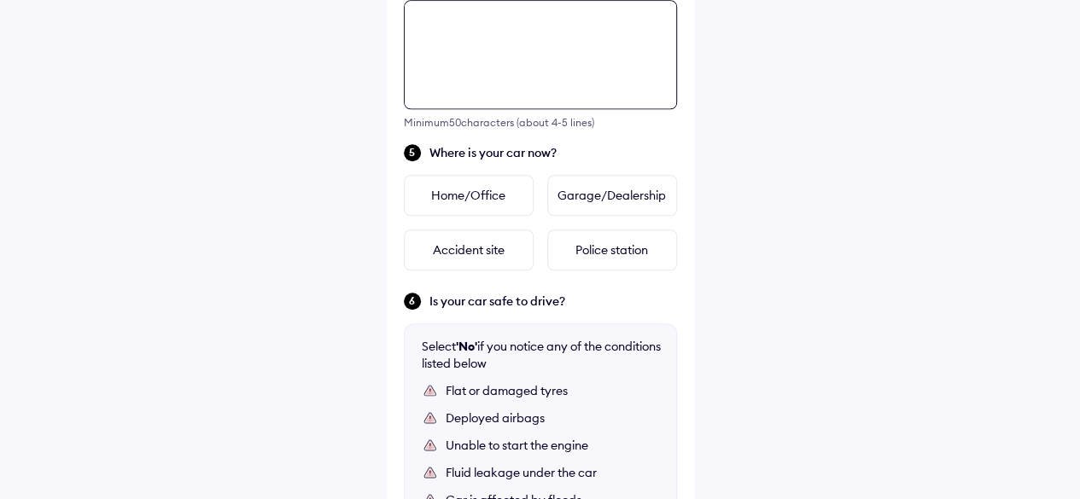
scroll to position [534, 0]
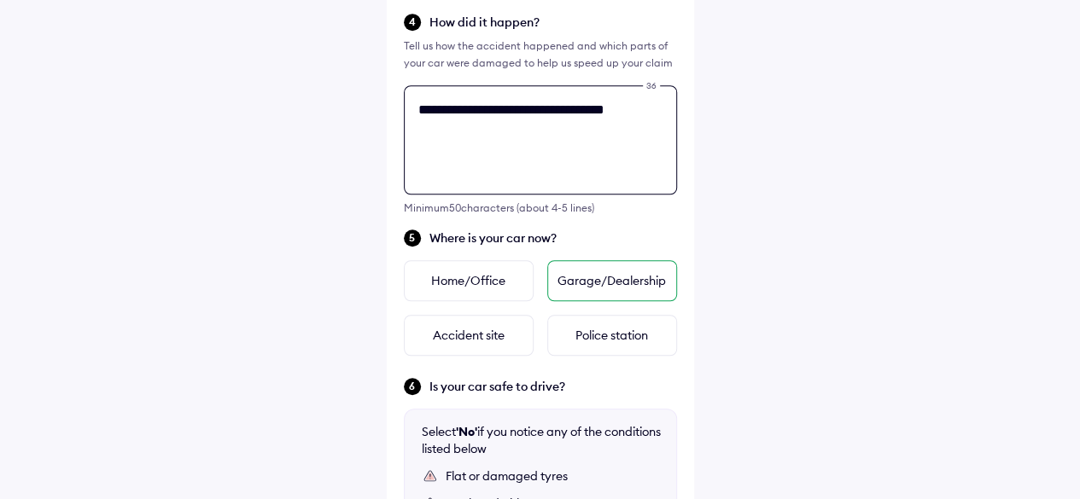
type textarea "**********"
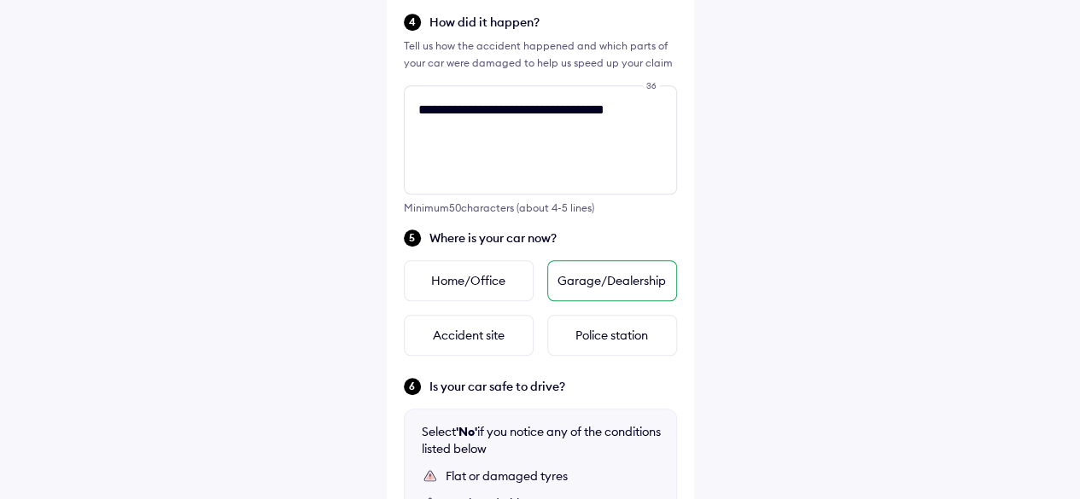
click at [599, 286] on div "Garage/Dealership" at bounding box center [612, 280] width 130 height 41
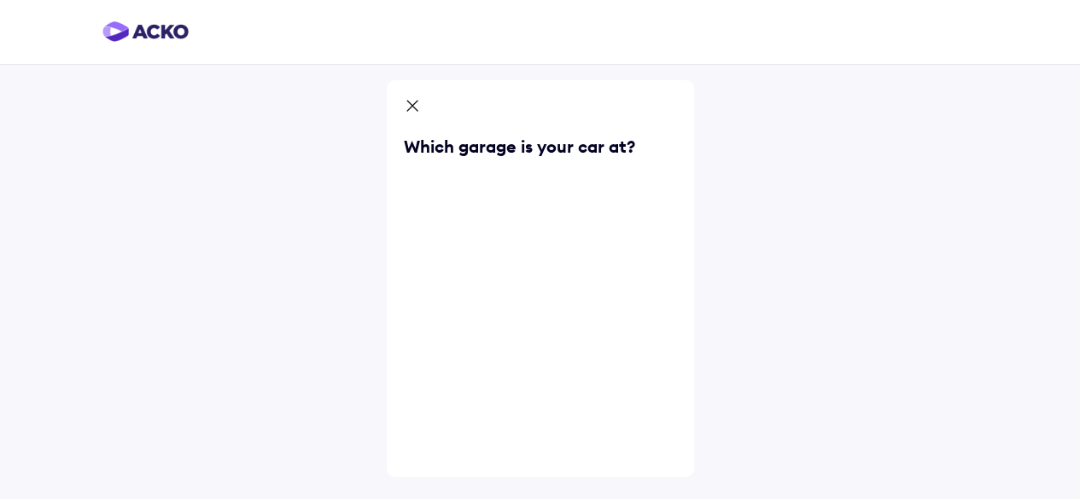
scroll to position [0, 0]
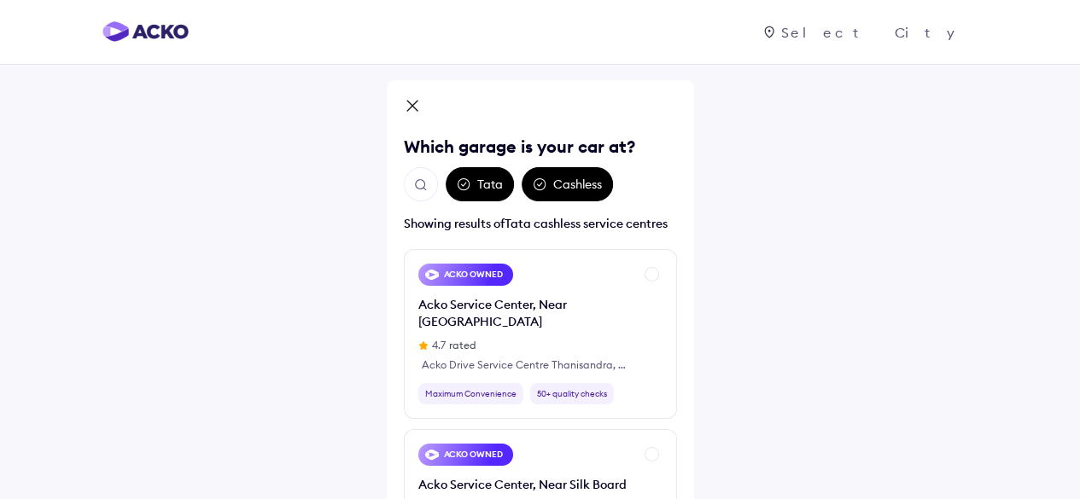
click at [930, 31] on div at bounding box center [878, 32] width 200 height 17
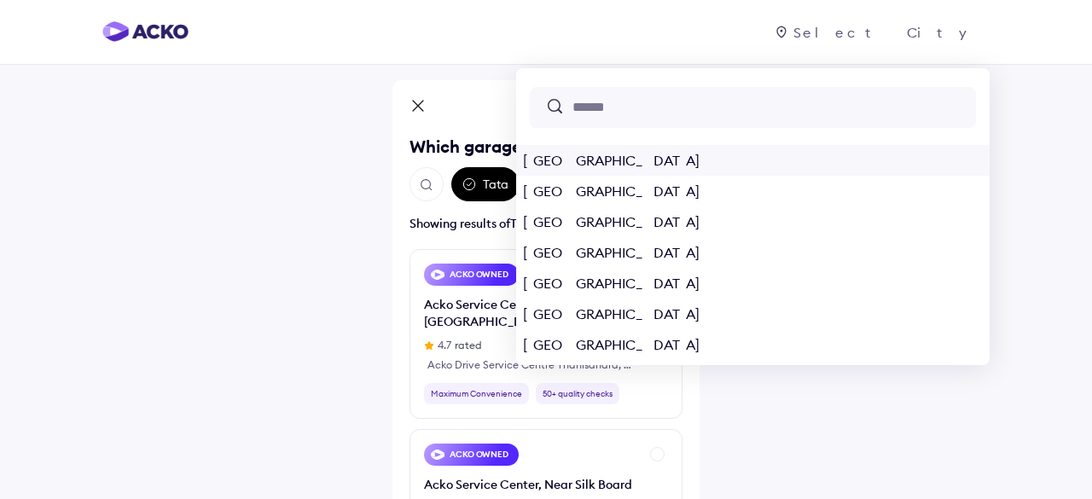
click at [776, 160] on div "[GEOGRAPHIC_DATA]" at bounding box center [753, 160] width 474 height 31
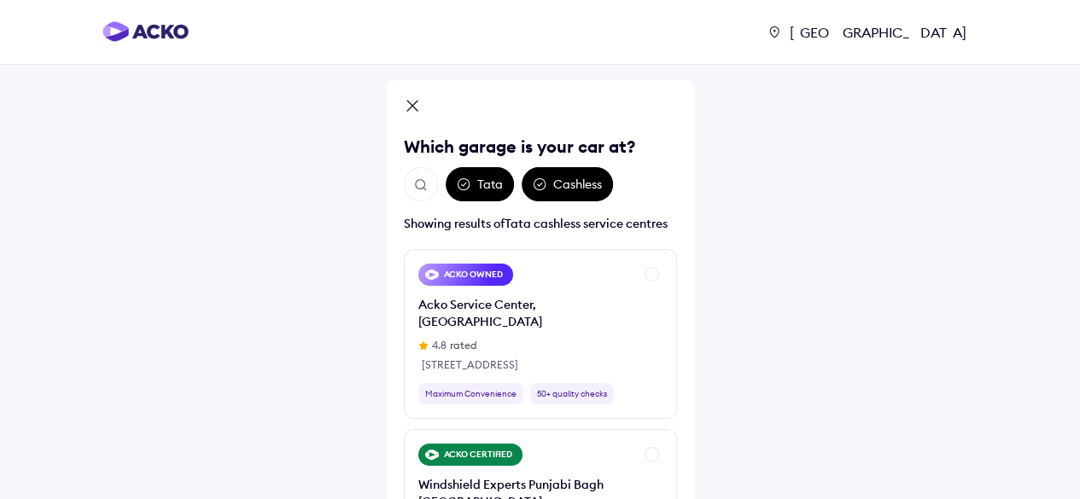
click at [418, 189] on img "Open search" at bounding box center [420, 185] width 15 height 15
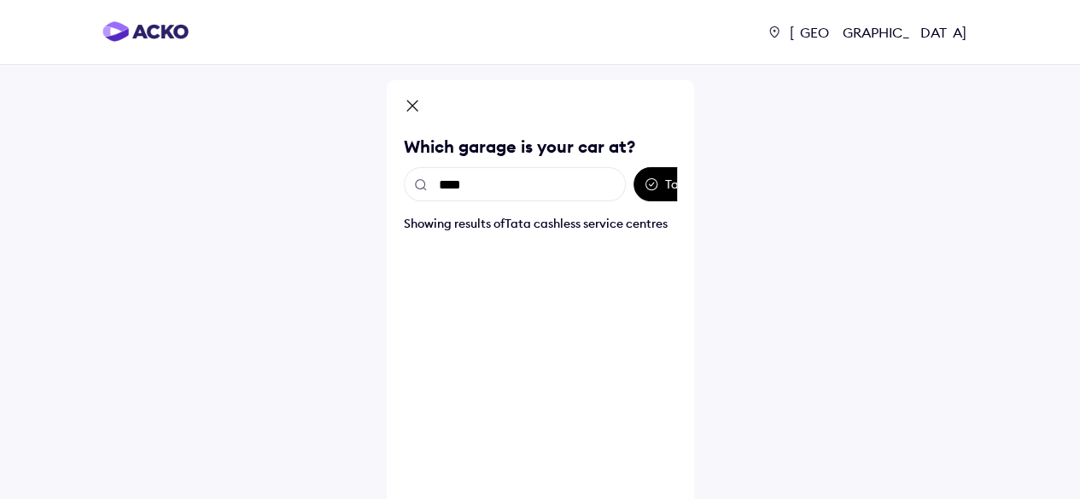
type input "*****"
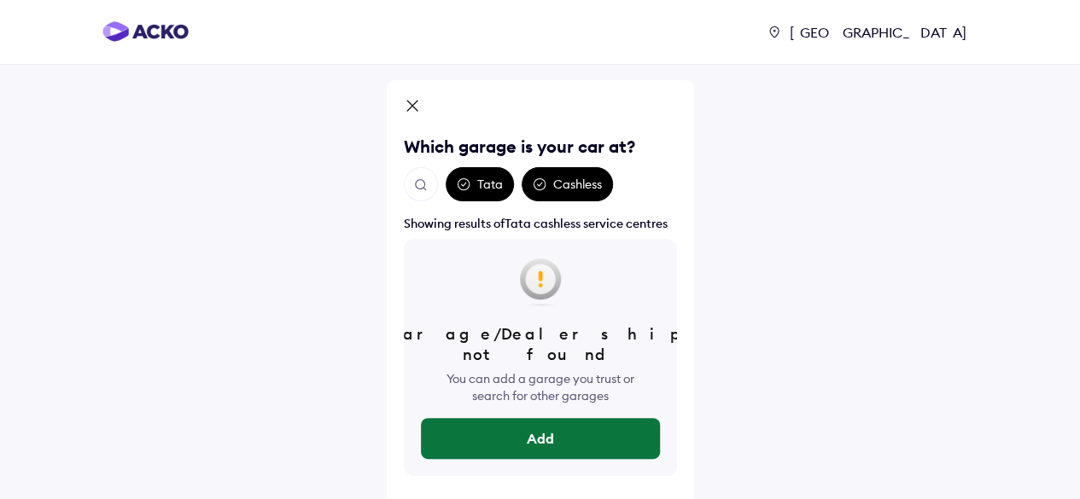
click at [531, 419] on button "Add" at bounding box center [540, 438] width 239 height 41
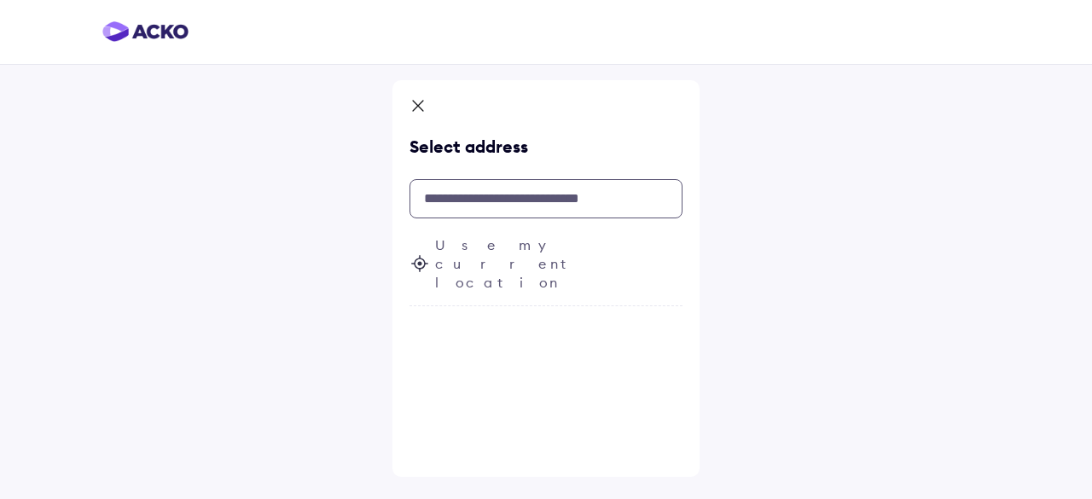
click at [486, 202] on input "text" at bounding box center [546, 198] width 273 height 39
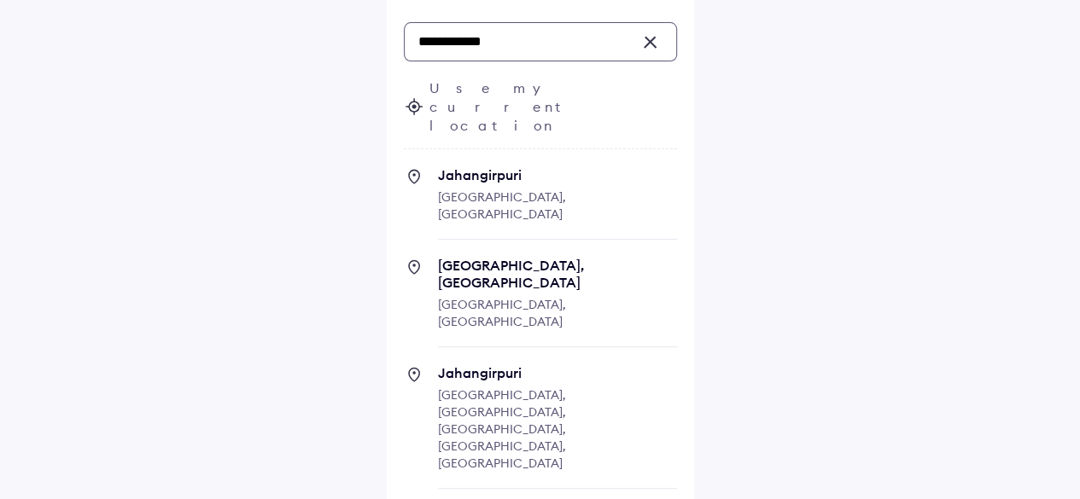
scroll to position [171, 0]
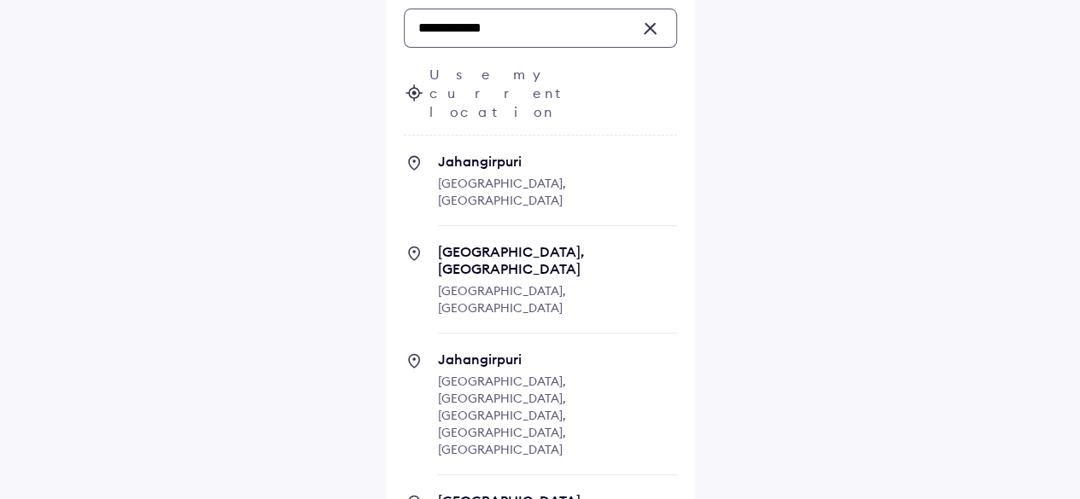
click at [492, 243] on span "[GEOGRAPHIC_DATA], [GEOGRAPHIC_DATA]" at bounding box center [557, 260] width 239 height 34
type input "**********"
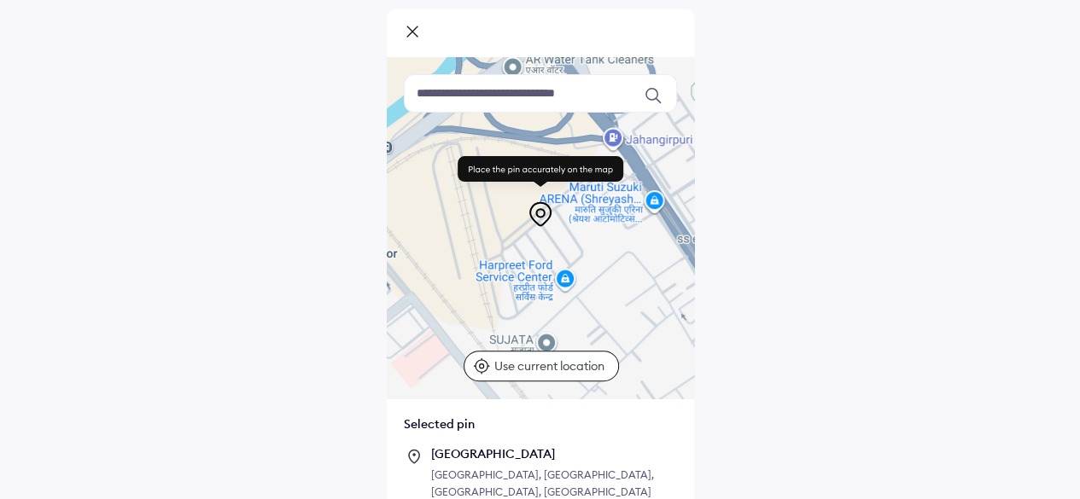
scroll to position [164, 0]
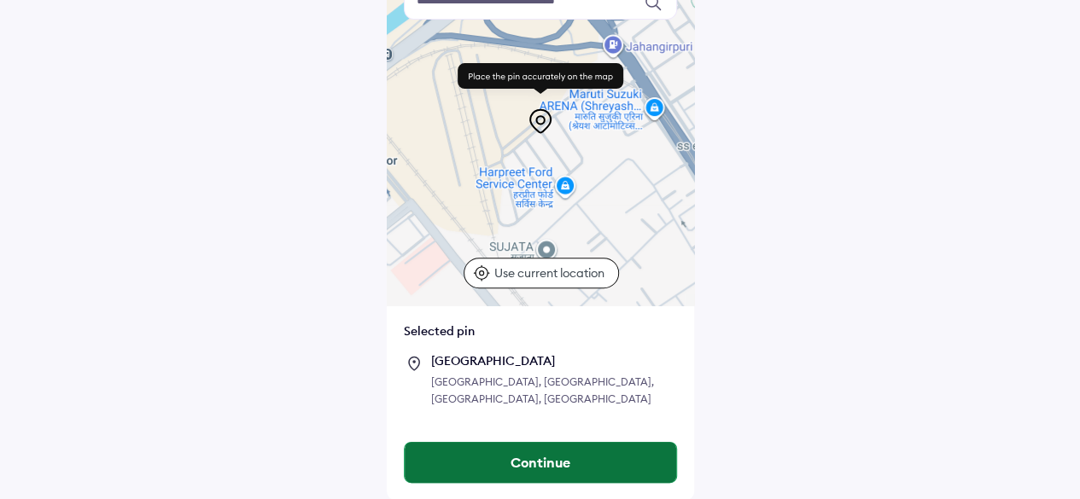
click at [545, 469] on button "Continue" at bounding box center [540, 462] width 271 height 41
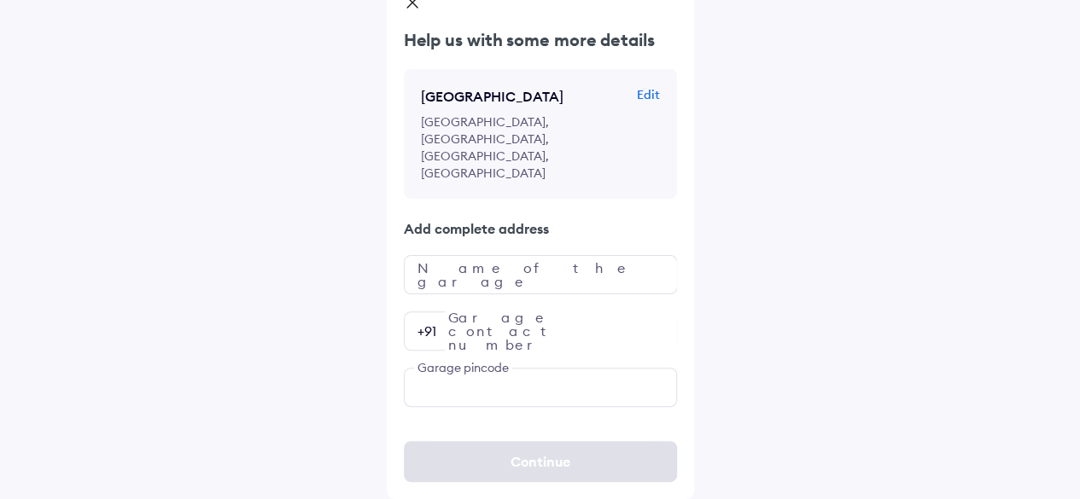
scroll to position [0, 0]
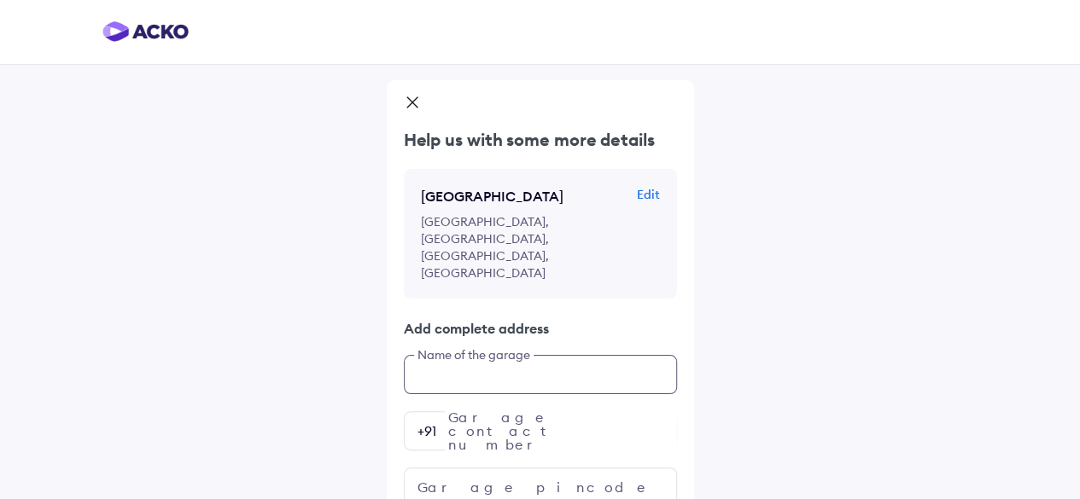
click at [412, 355] on input "text" at bounding box center [540, 374] width 273 height 39
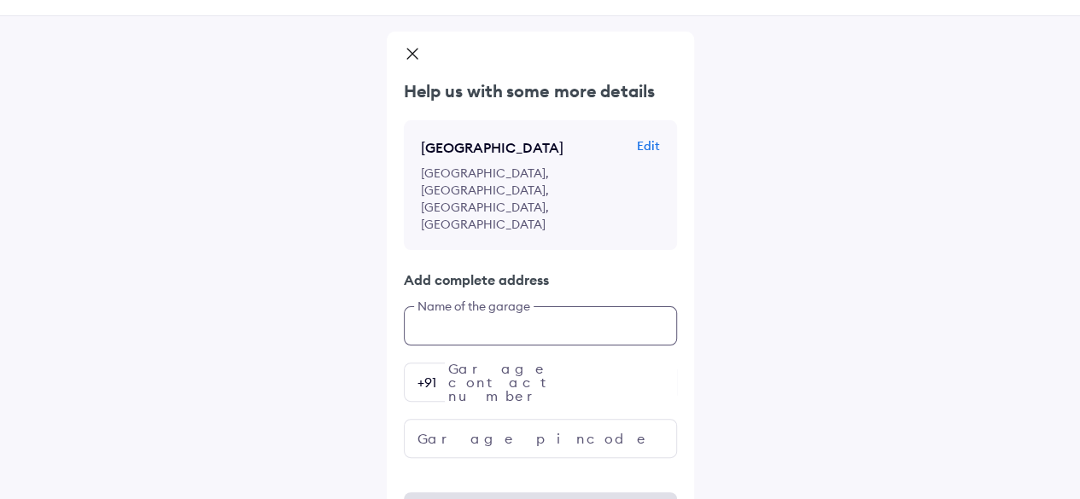
scroll to position [63, 0]
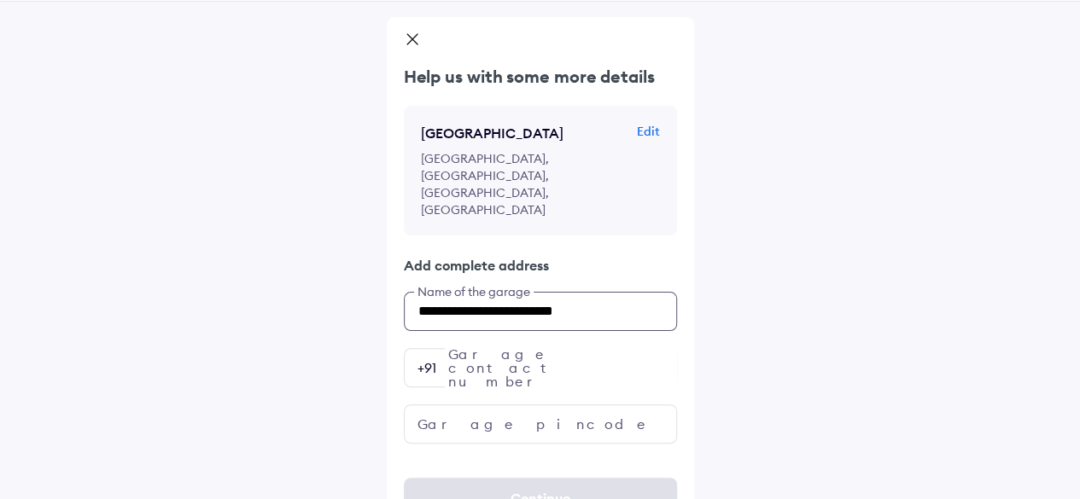
type input "**********"
click at [607, 348] on input "number" at bounding box center [540, 367] width 273 height 39
type input "*"
type input "**********"
click at [828, 360] on div "**********" at bounding box center [540, 236] width 1080 height 599
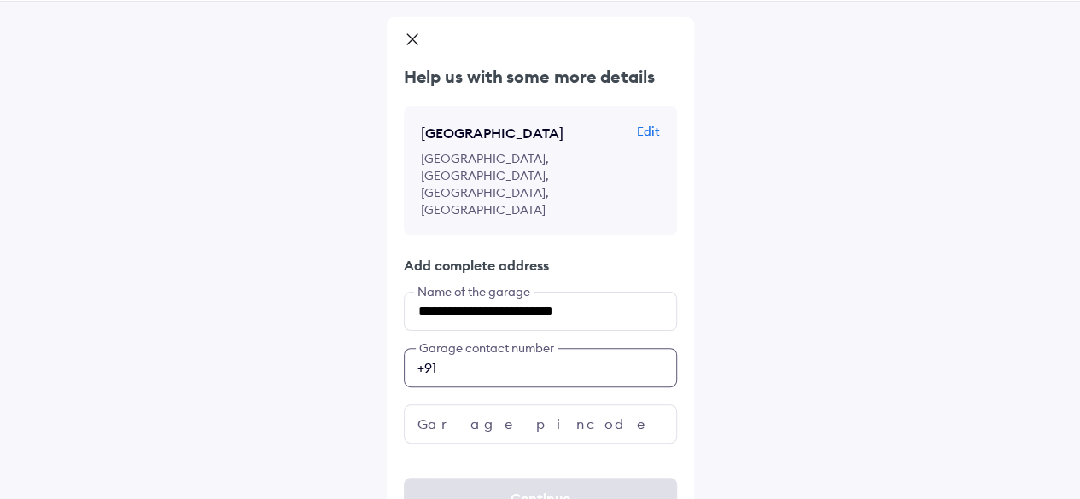
click at [558, 348] on input "**********" at bounding box center [540, 367] width 273 height 39
click at [835, 298] on div "**********" at bounding box center [540, 236] width 1080 height 599
click at [797, 344] on div "**********" at bounding box center [540, 236] width 1080 height 599
click at [463, 405] on input "text" at bounding box center [540, 424] width 273 height 39
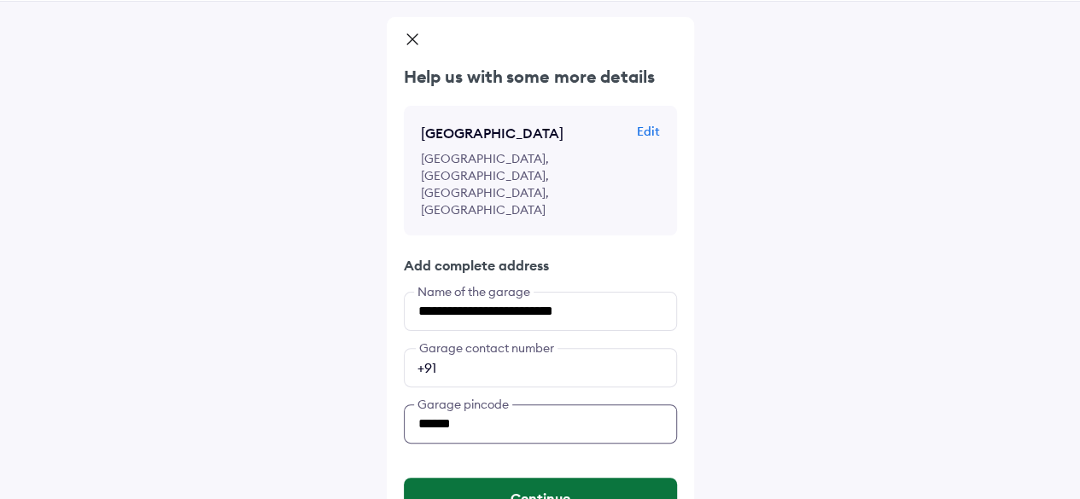
type input "******"
click at [623, 478] on button "Continue" at bounding box center [540, 498] width 273 height 41
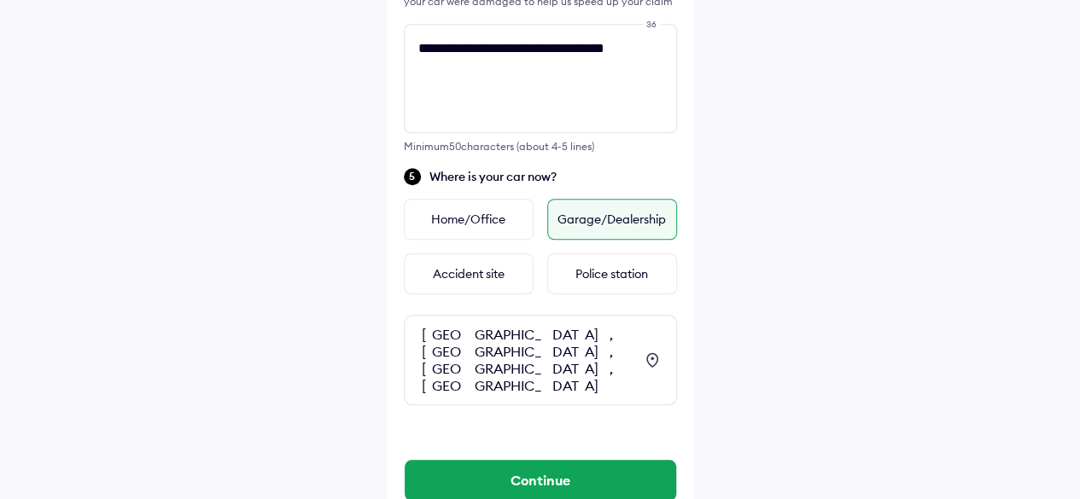
scroll to position [597, 0]
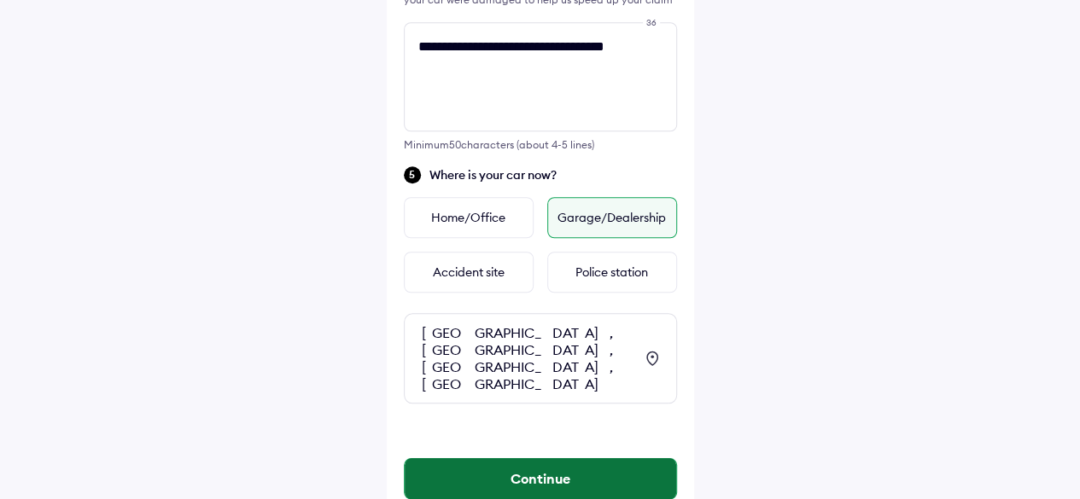
click at [545, 458] on button "Continue" at bounding box center [540, 478] width 271 height 41
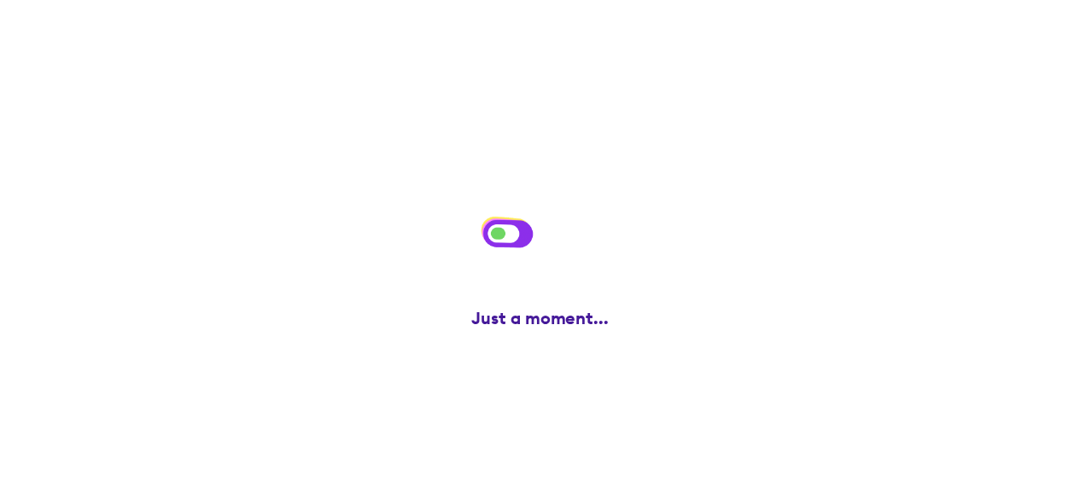
scroll to position [0, 0]
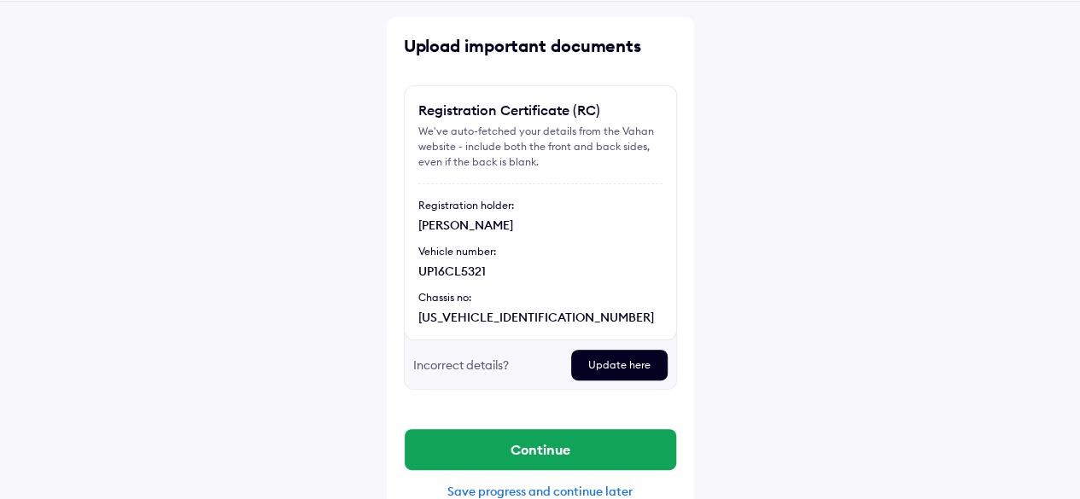
scroll to position [85, 0]
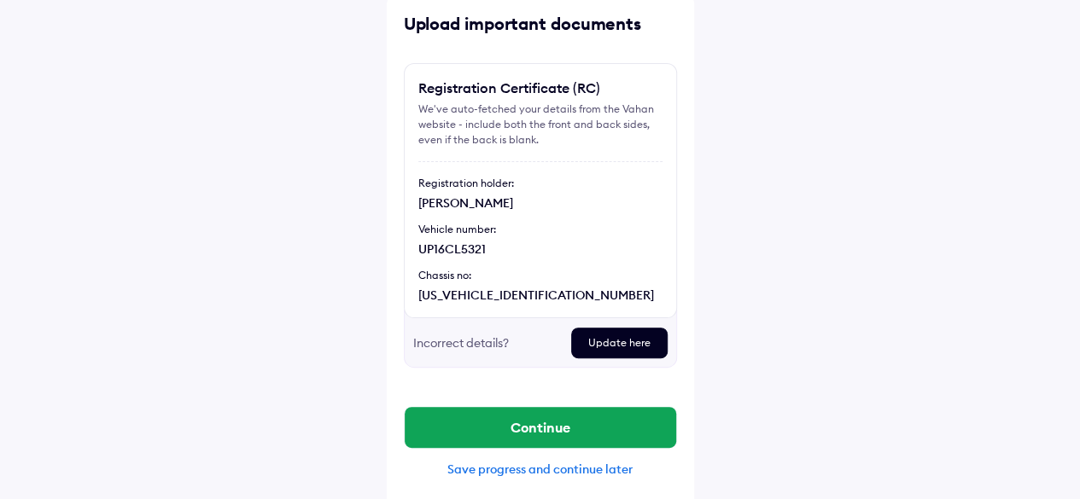
click at [640, 345] on div "Update here" at bounding box center [619, 343] width 96 height 31
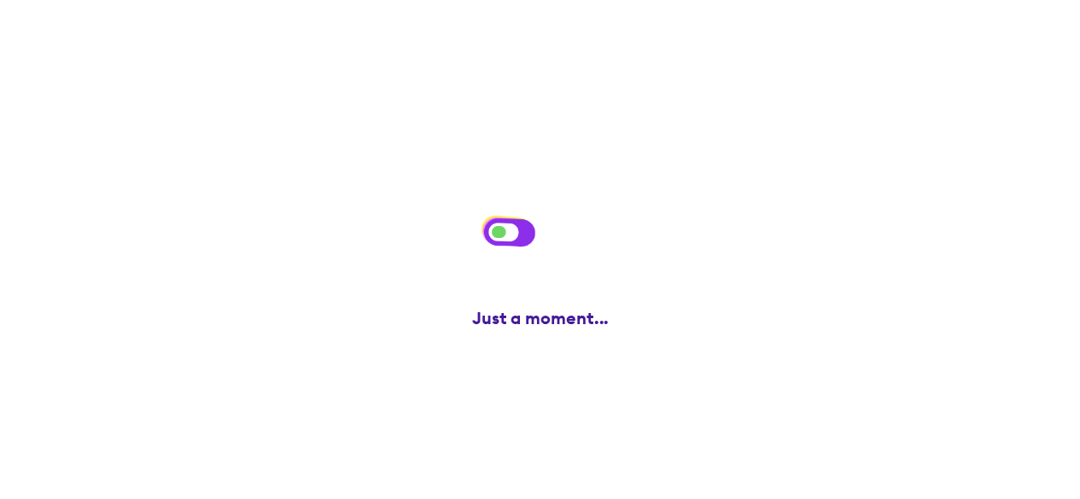
scroll to position [0, 0]
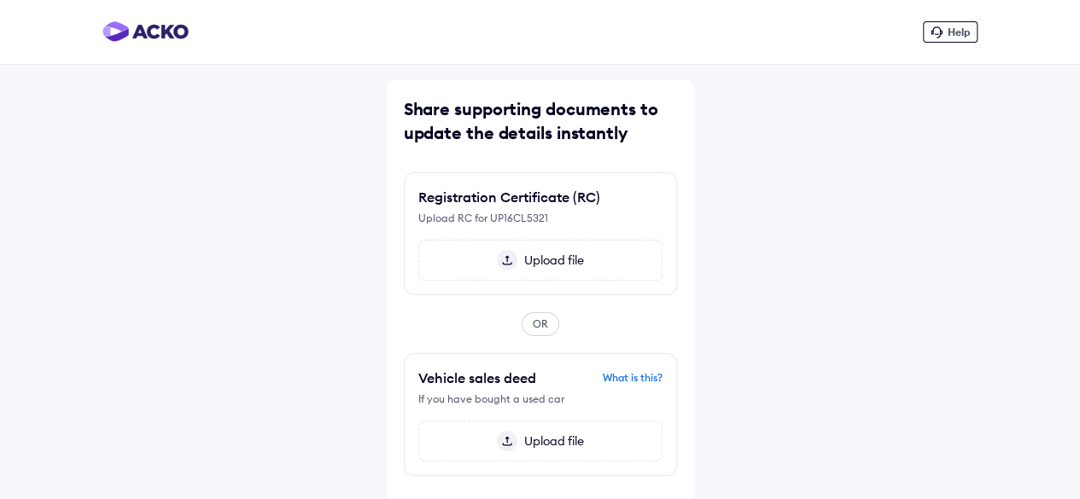
click at [546, 259] on span "Upload file" at bounding box center [550, 260] width 67 height 15
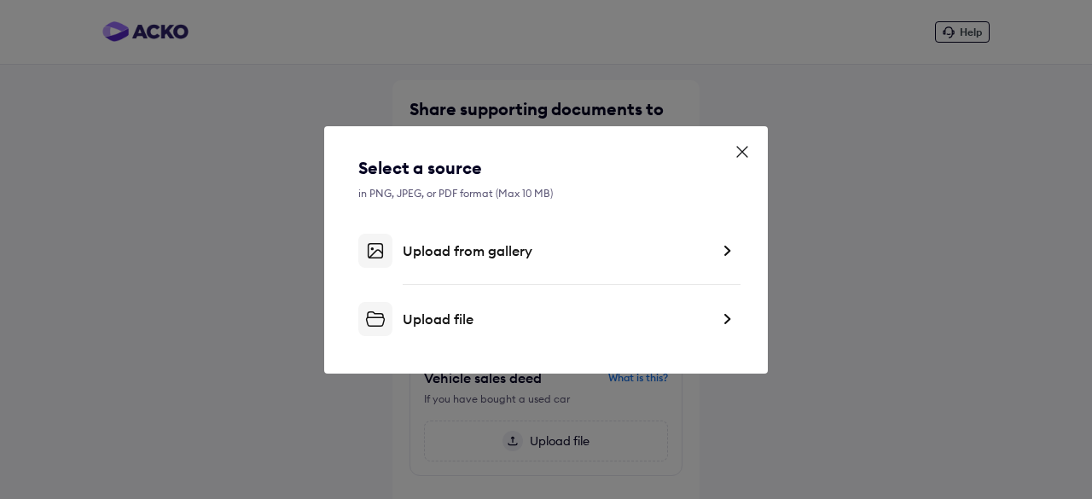
click at [446, 322] on div "Upload file" at bounding box center [556, 319] width 307 height 17
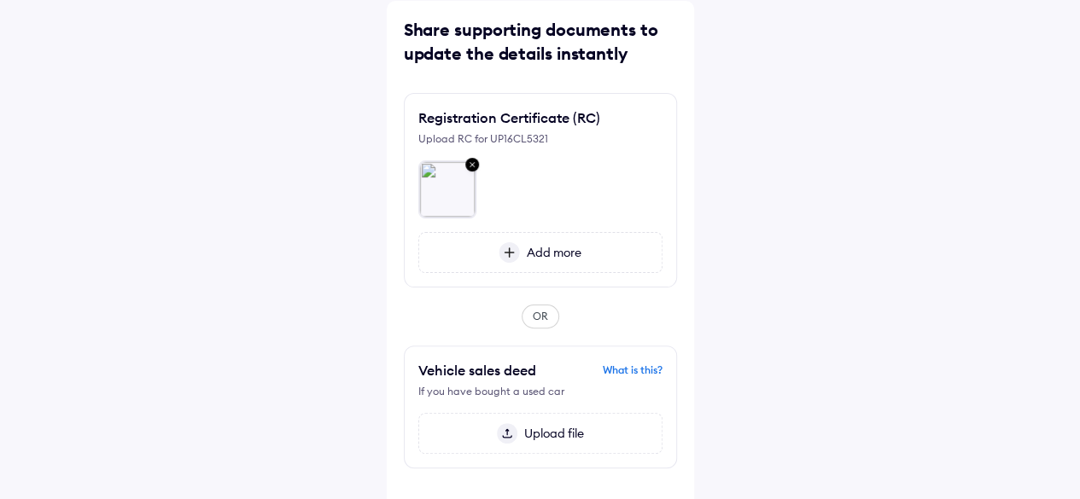
scroll to position [63, 0]
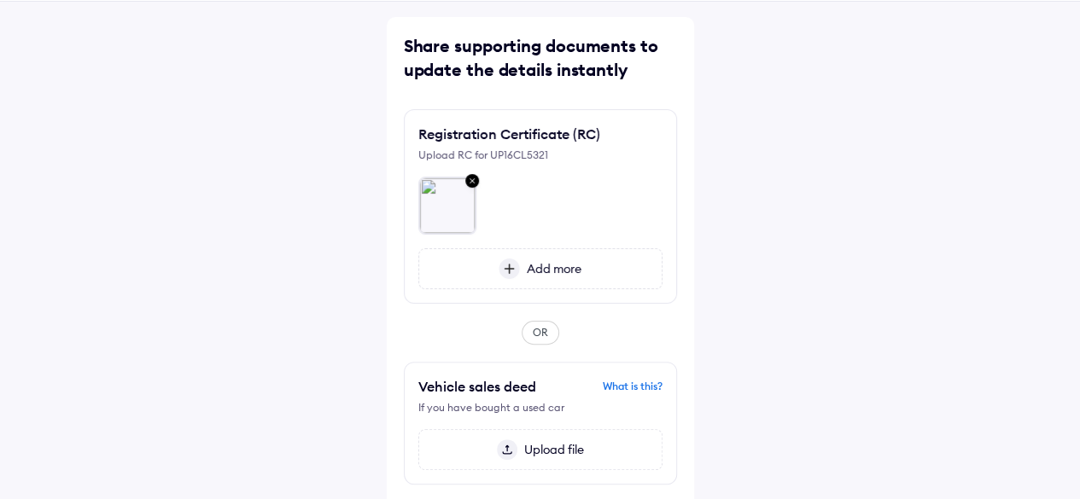
click at [538, 268] on span "Add more" at bounding box center [550, 268] width 61 height 15
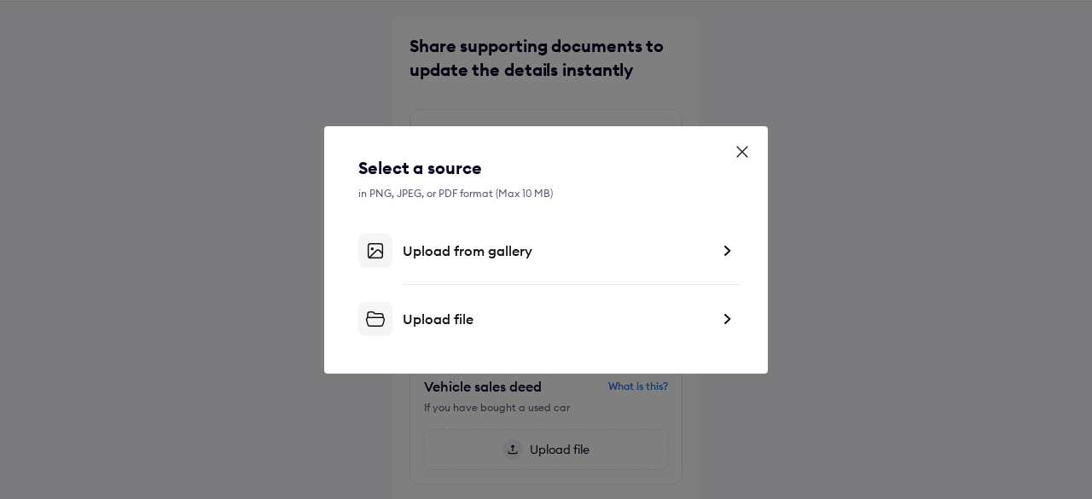
click at [453, 315] on div "Upload file" at bounding box center [556, 319] width 307 height 17
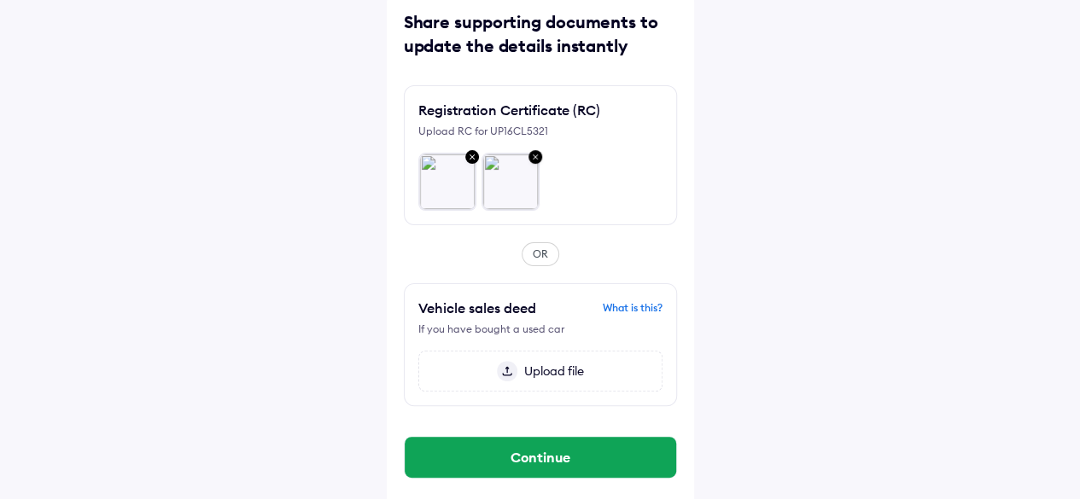
scroll to position [94, 0]
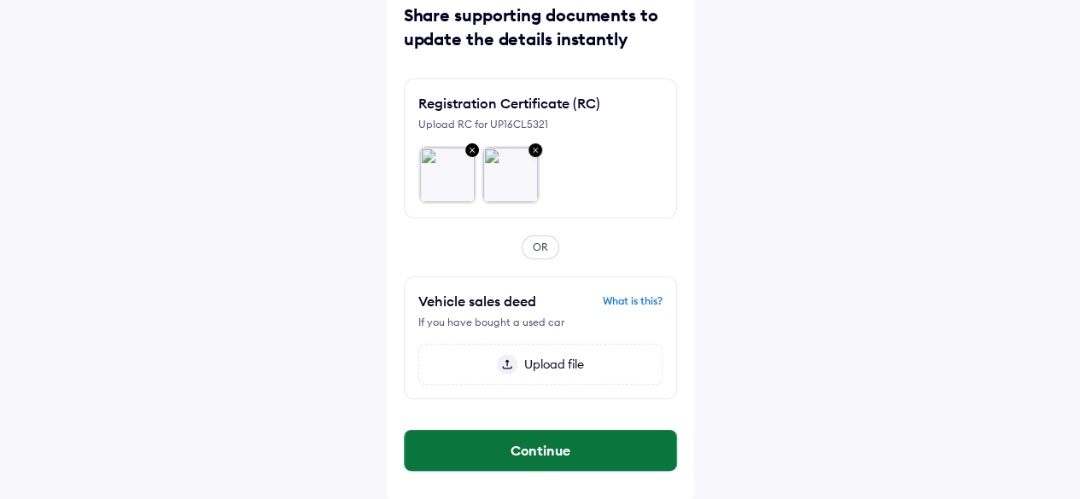
click at [572, 445] on button "Continue" at bounding box center [540, 450] width 271 height 41
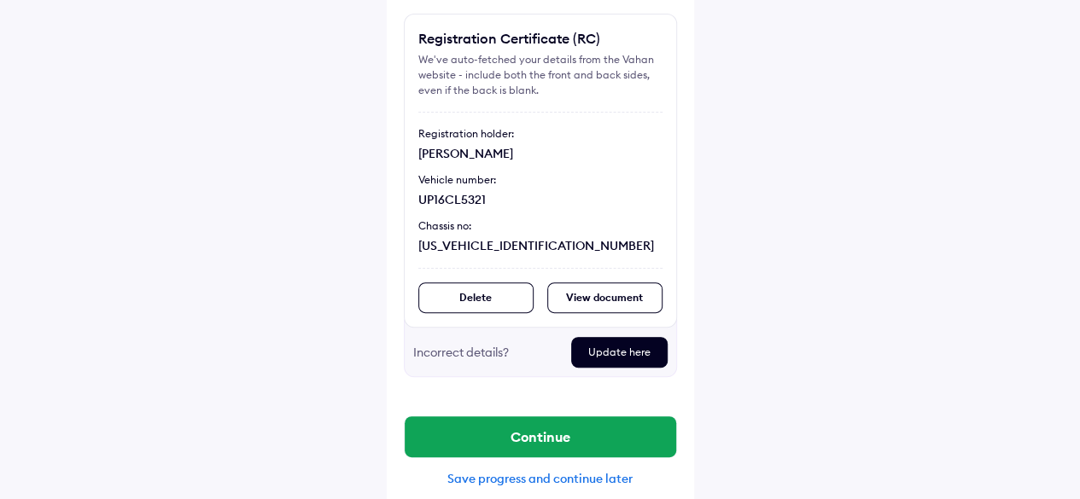
scroll to position [150, 0]
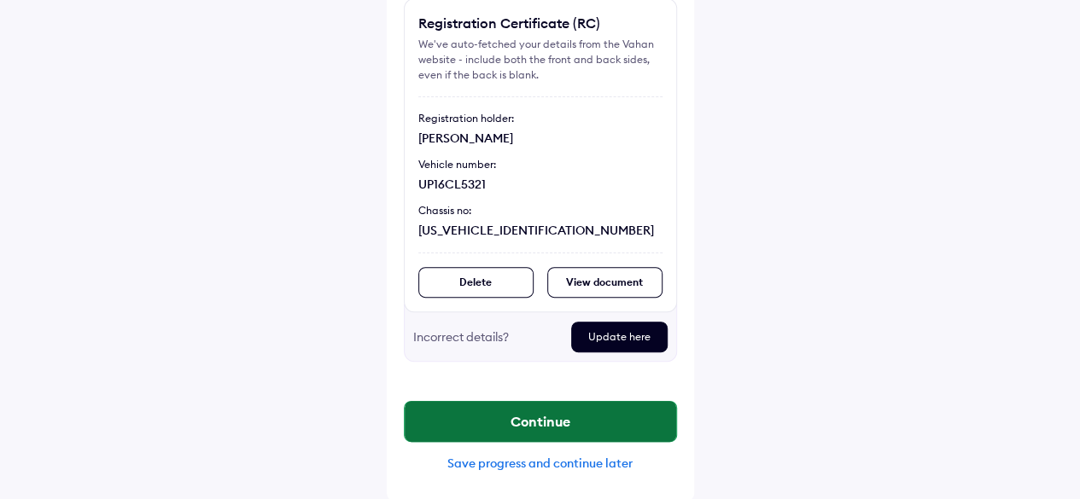
click at [539, 428] on button "Continue" at bounding box center [540, 421] width 271 height 41
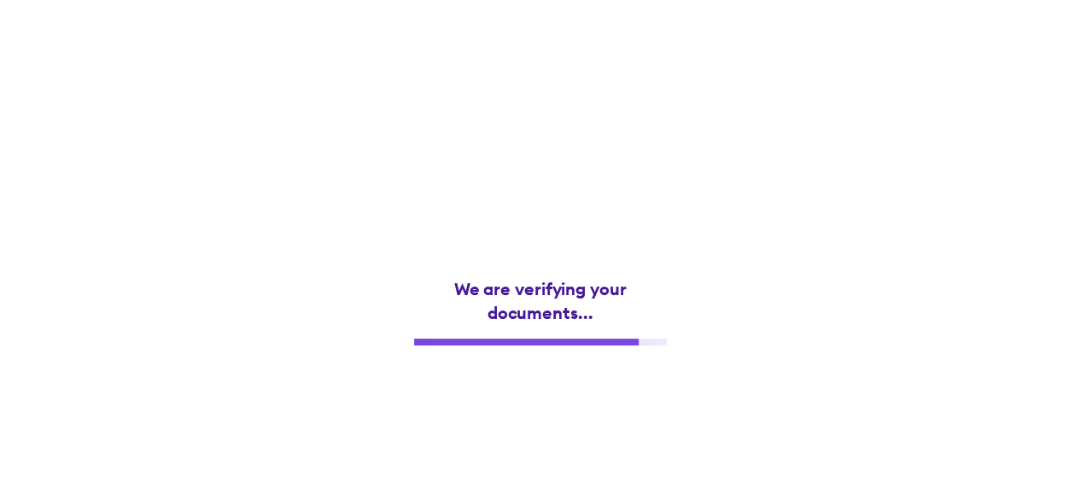
scroll to position [0, 0]
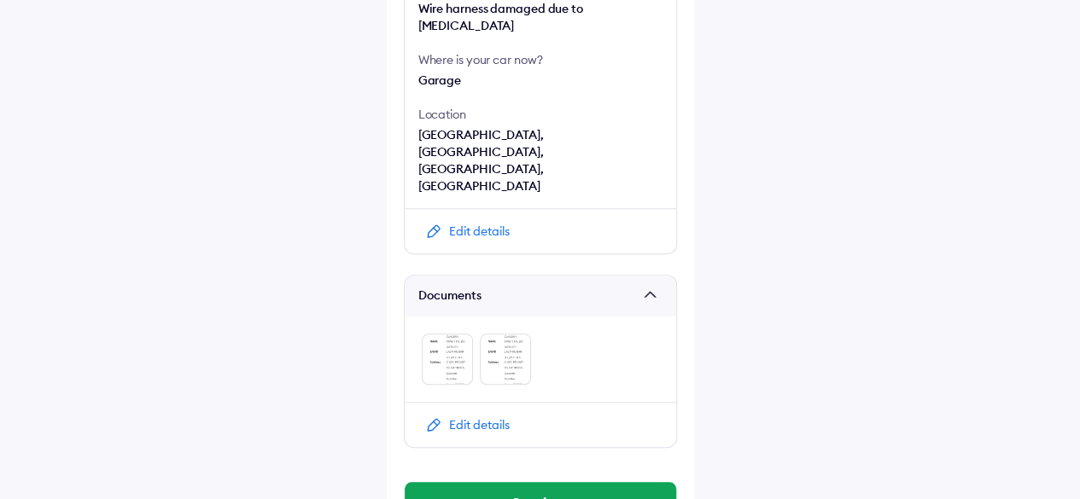
scroll to position [620, 0]
click at [557, 482] on button "Continue" at bounding box center [540, 502] width 271 height 41
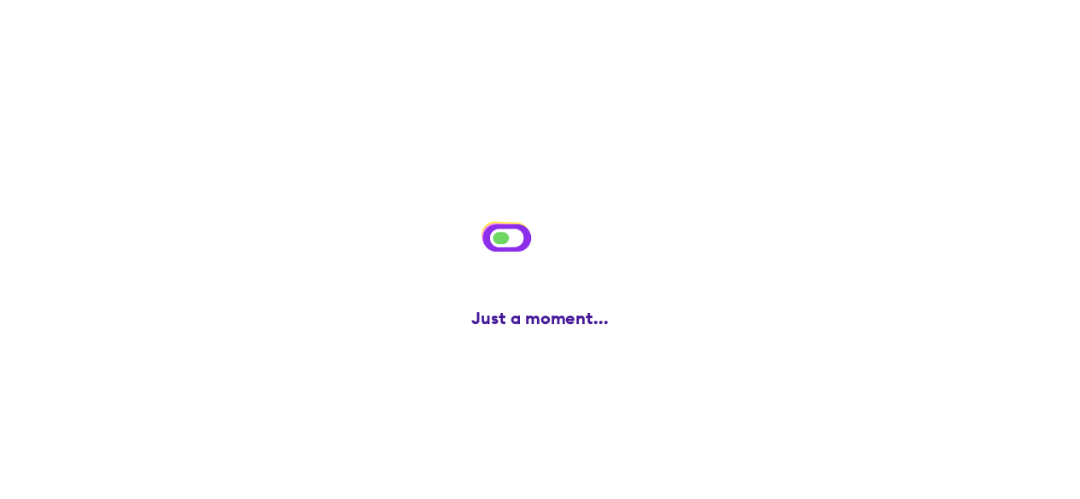
scroll to position [0, 0]
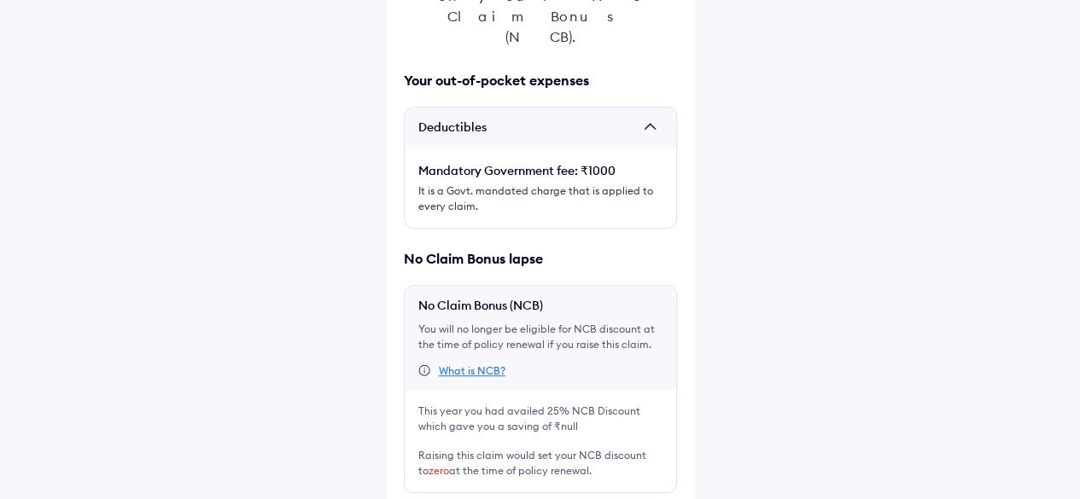
scroll to position [357, 0]
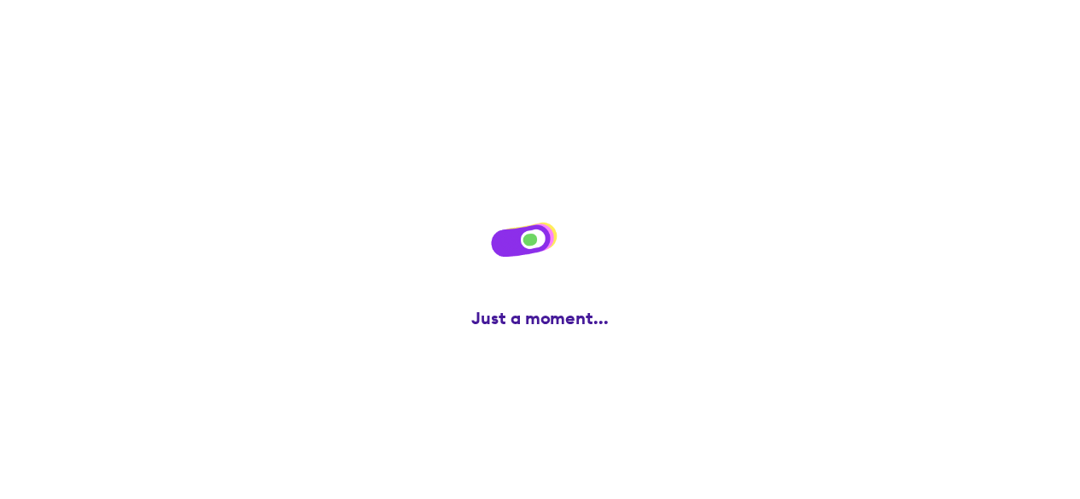
scroll to position [0, 0]
